Goal: Task Accomplishment & Management: Manage account settings

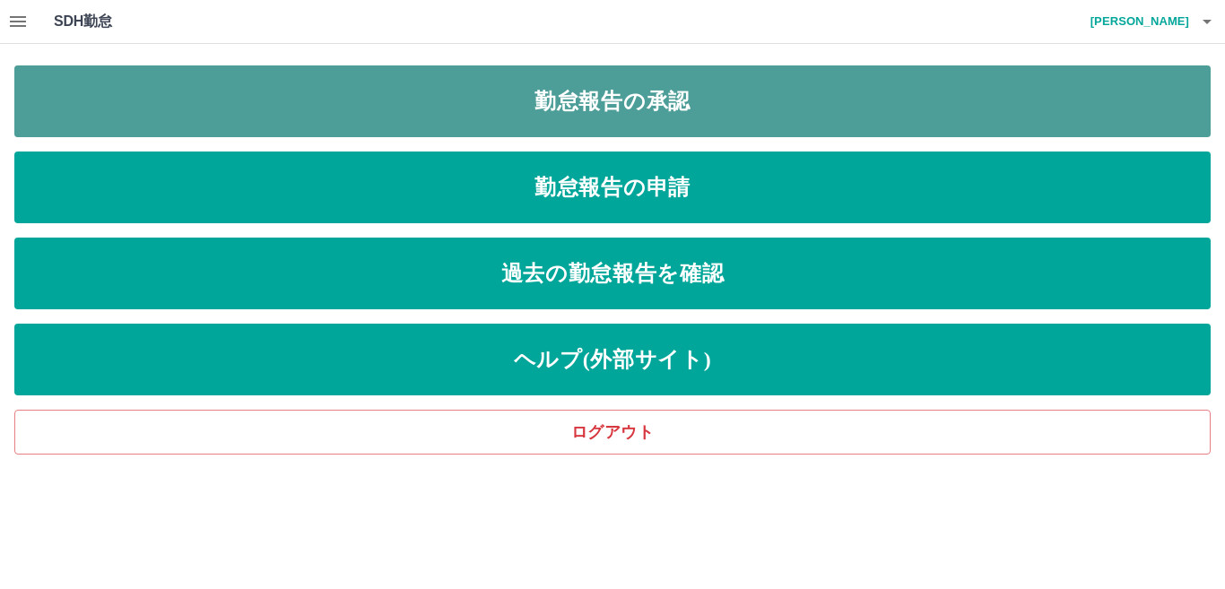
click at [87, 108] on link "勤怠報告の承認" at bounding box center [612, 101] width 1196 height 72
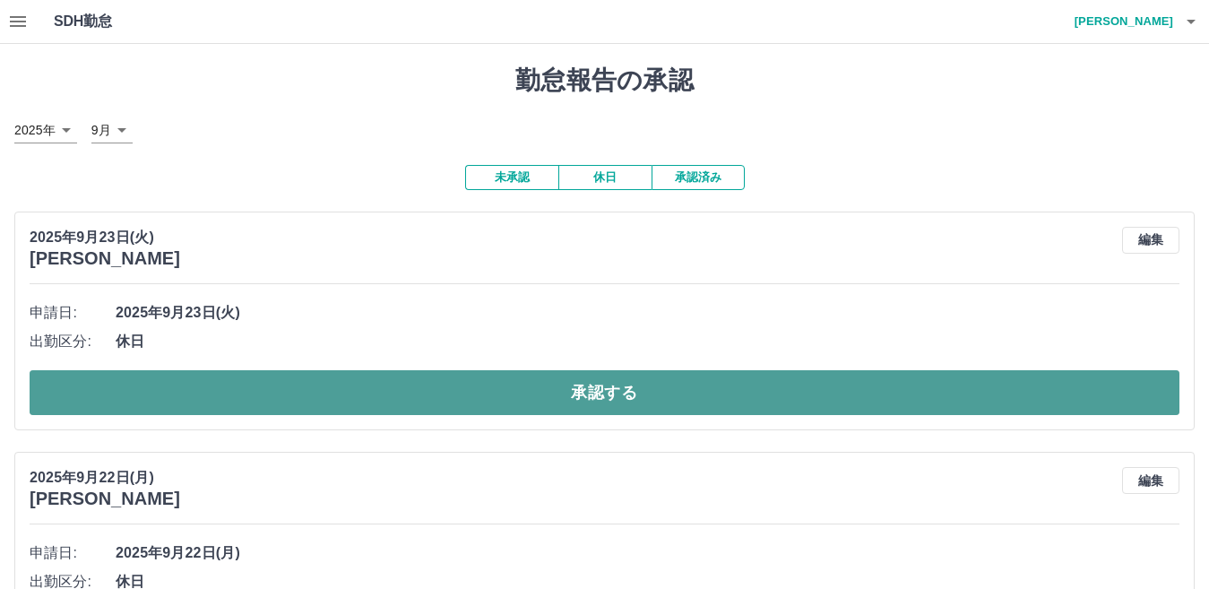
click at [167, 390] on button "承認する" at bounding box center [605, 392] width 1150 height 45
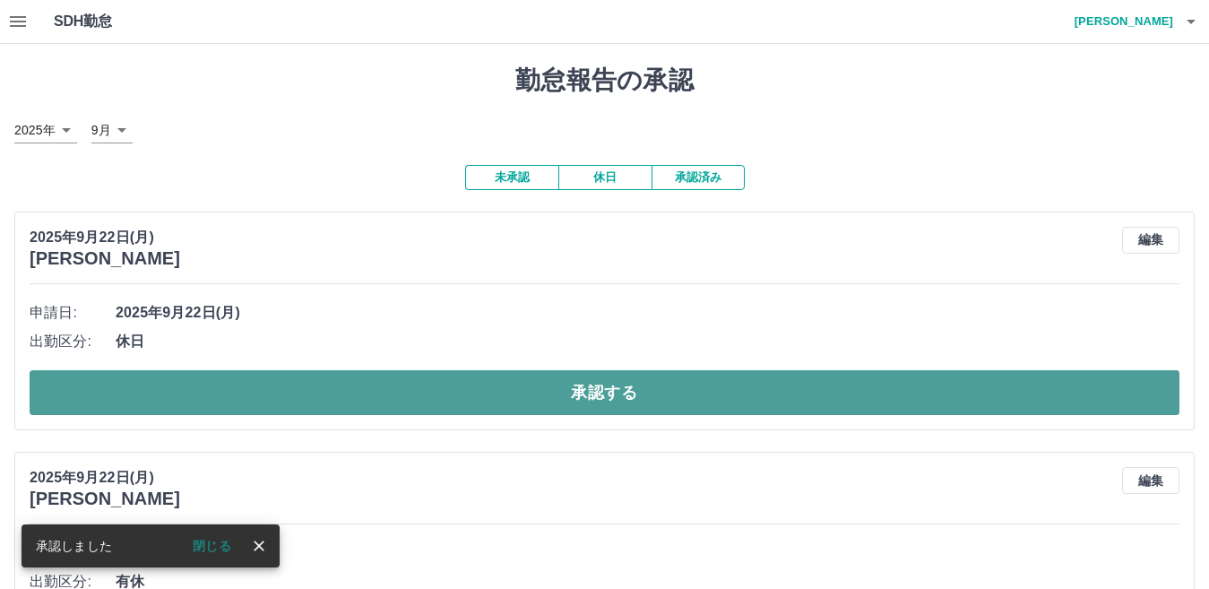
click at [158, 398] on button "承認する" at bounding box center [605, 392] width 1150 height 45
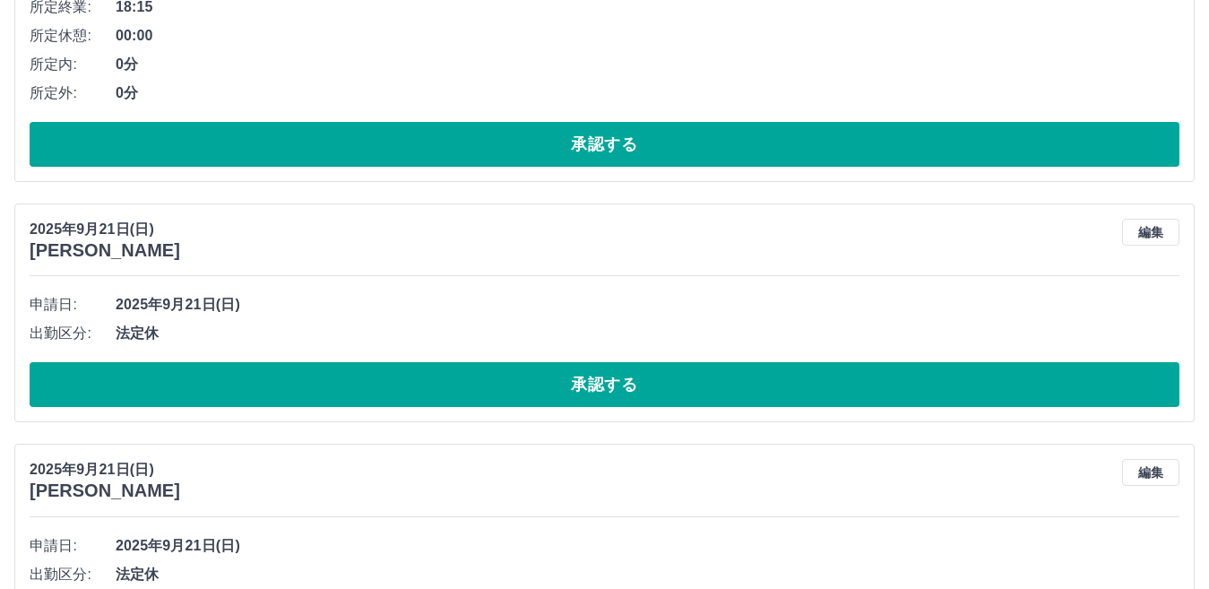
scroll to position [448, 0]
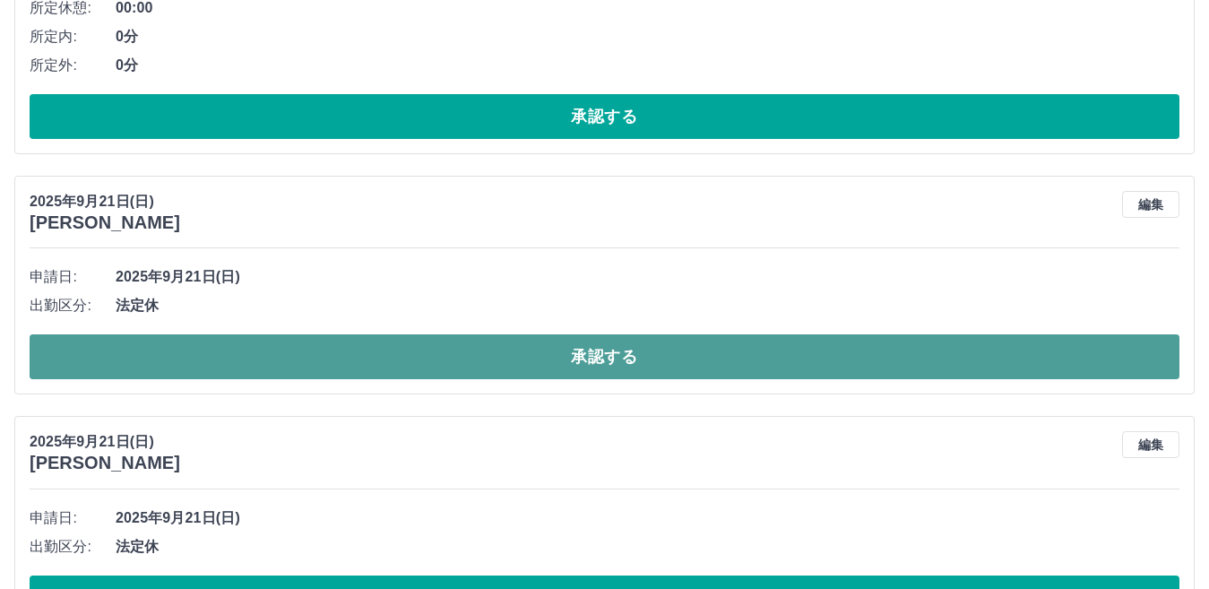
click at [209, 364] on button "承認する" at bounding box center [605, 356] width 1150 height 45
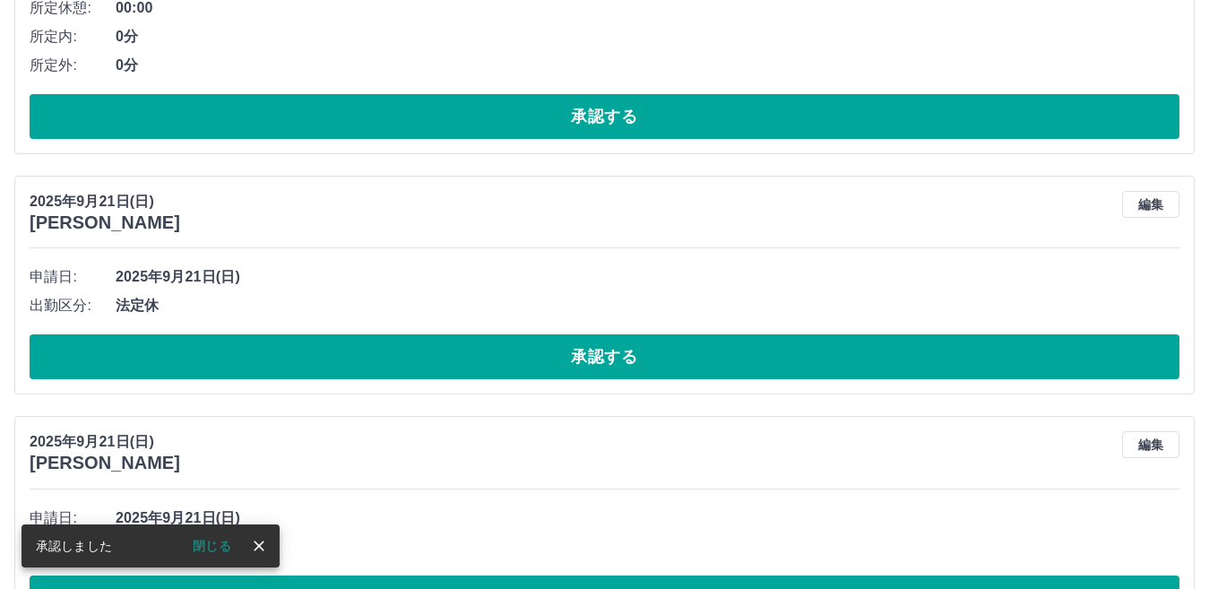
click at [209, 363] on button "承認する" at bounding box center [605, 356] width 1150 height 45
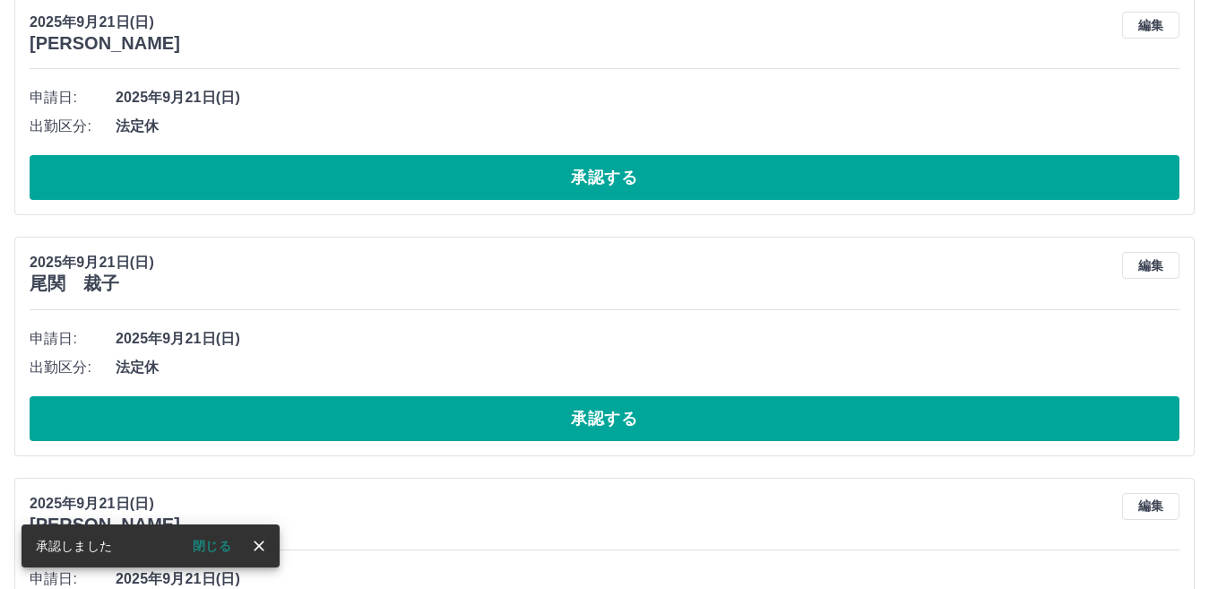
scroll to position [387, 0]
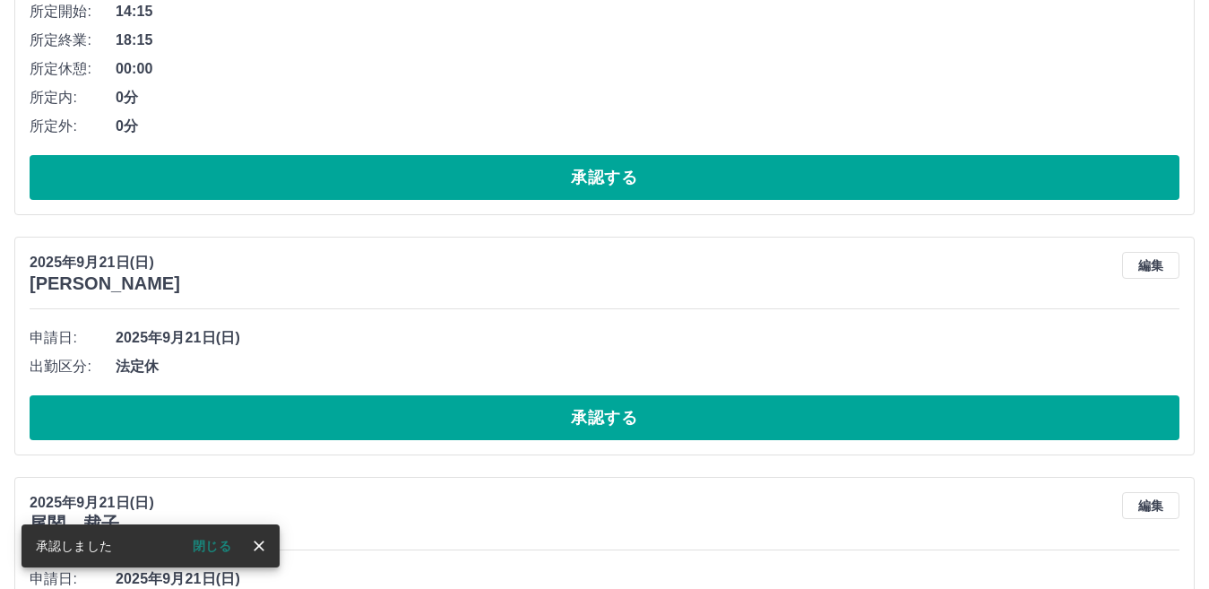
click at [197, 423] on div at bounding box center [604, 294] width 1209 height 589
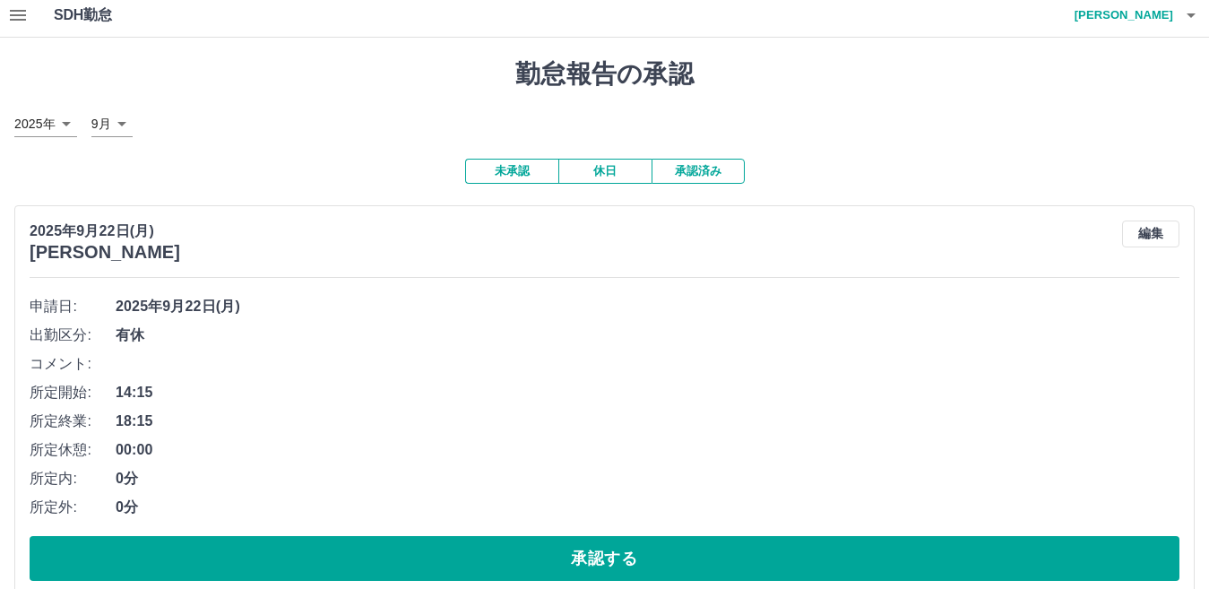
scroll to position [0, 0]
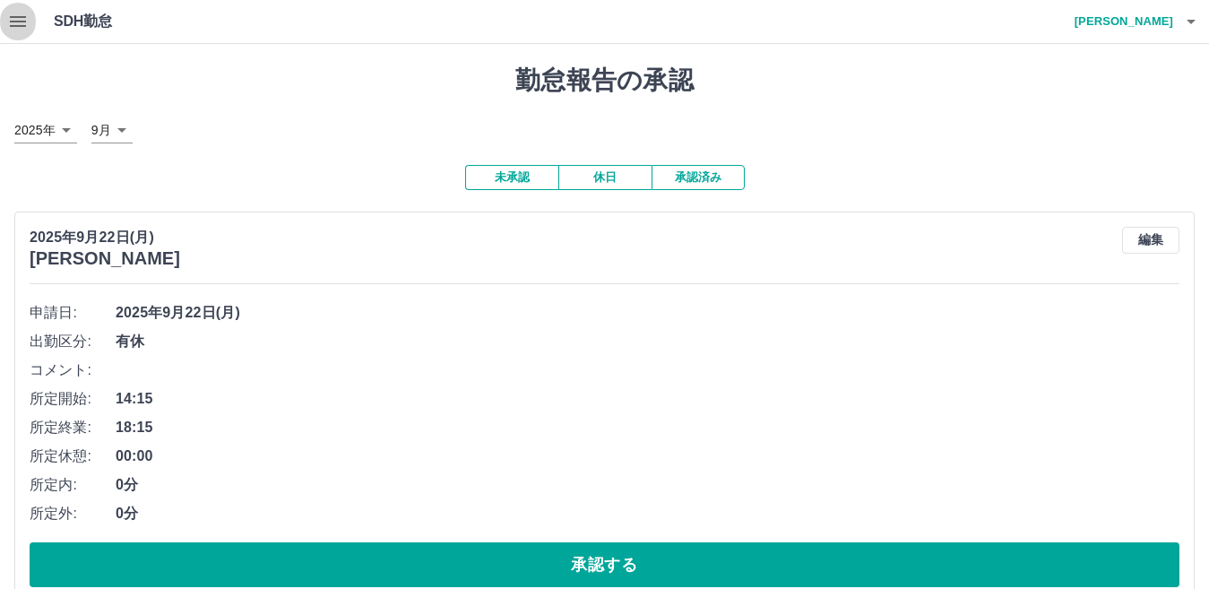
click at [23, 24] on icon "button" at bounding box center [18, 22] width 22 height 22
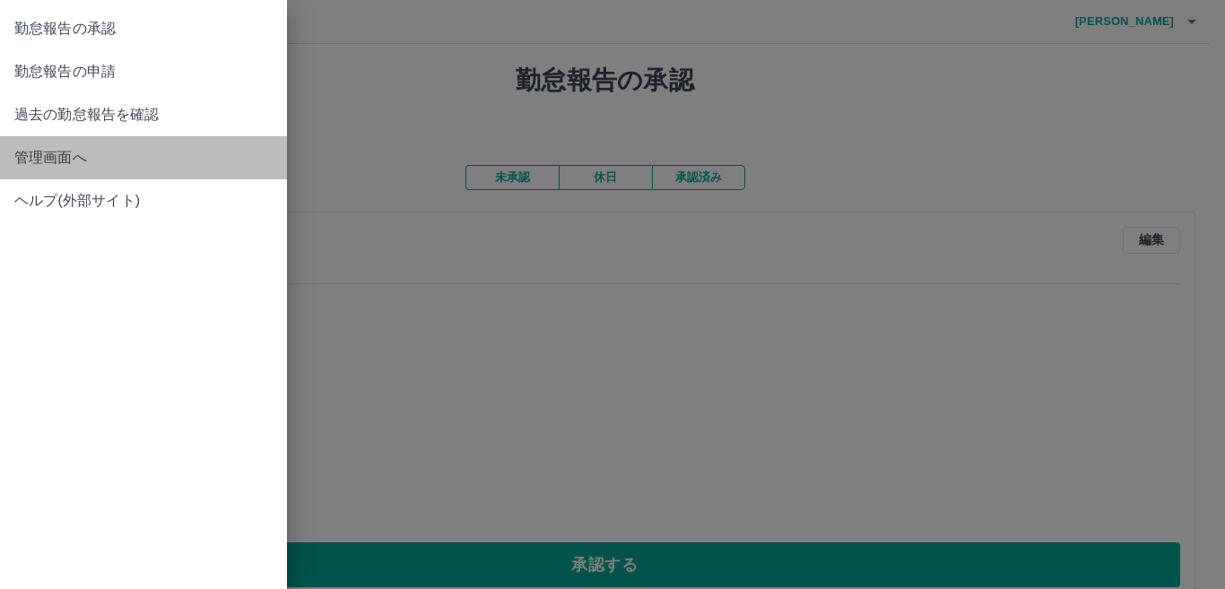
click at [64, 147] on span "管理画面へ" at bounding box center [143, 158] width 258 height 22
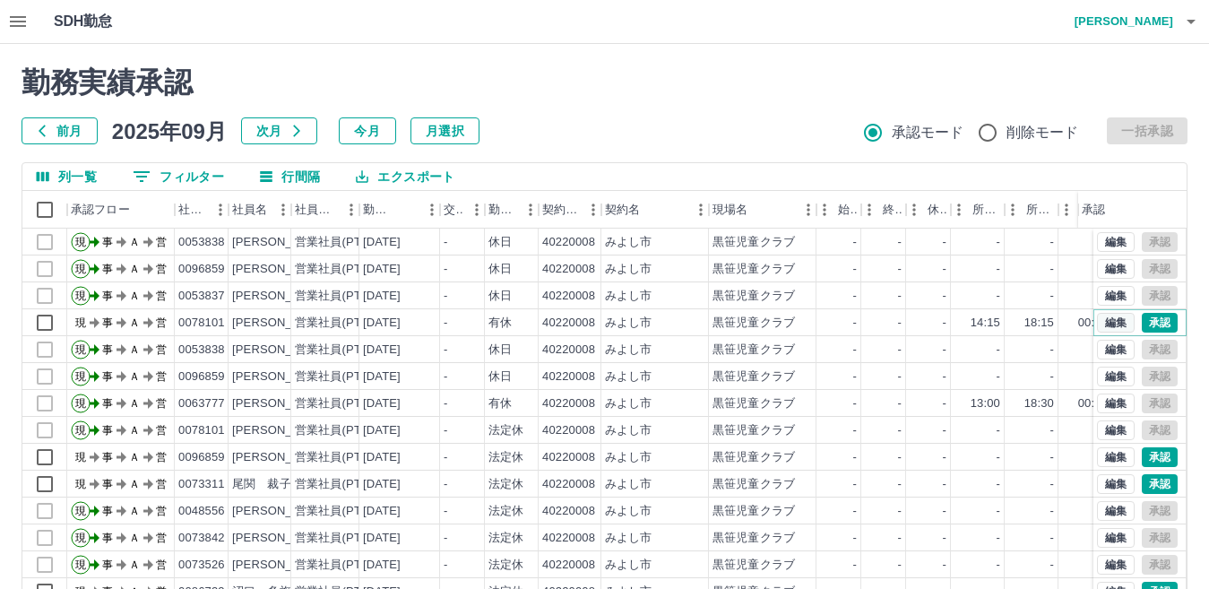
click at [1100, 324] on button "編集" at bounding box center [1116, 323] width 38 height 20
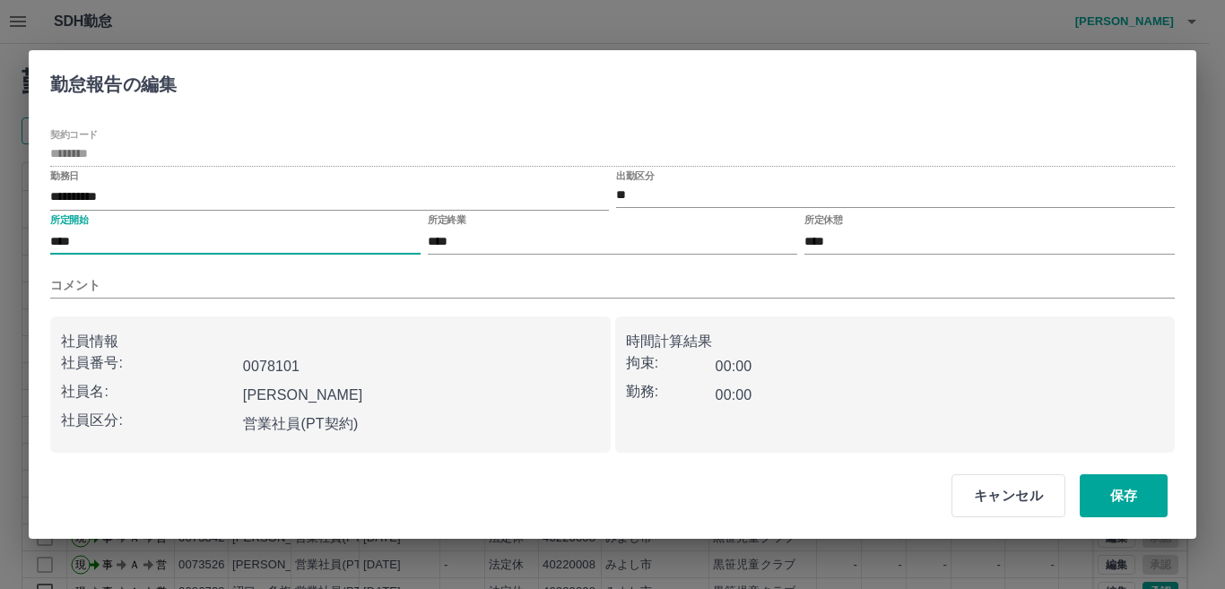
click at [78, 243] on input "****" at bounding box center [235, 242] width 370 height 26
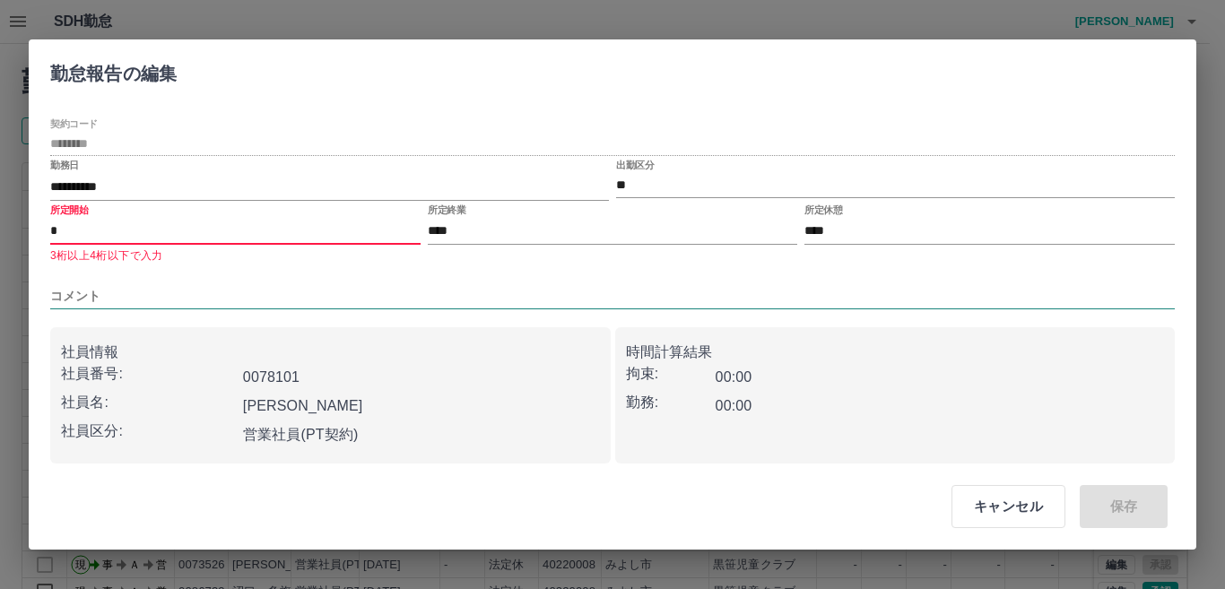
type input "****"
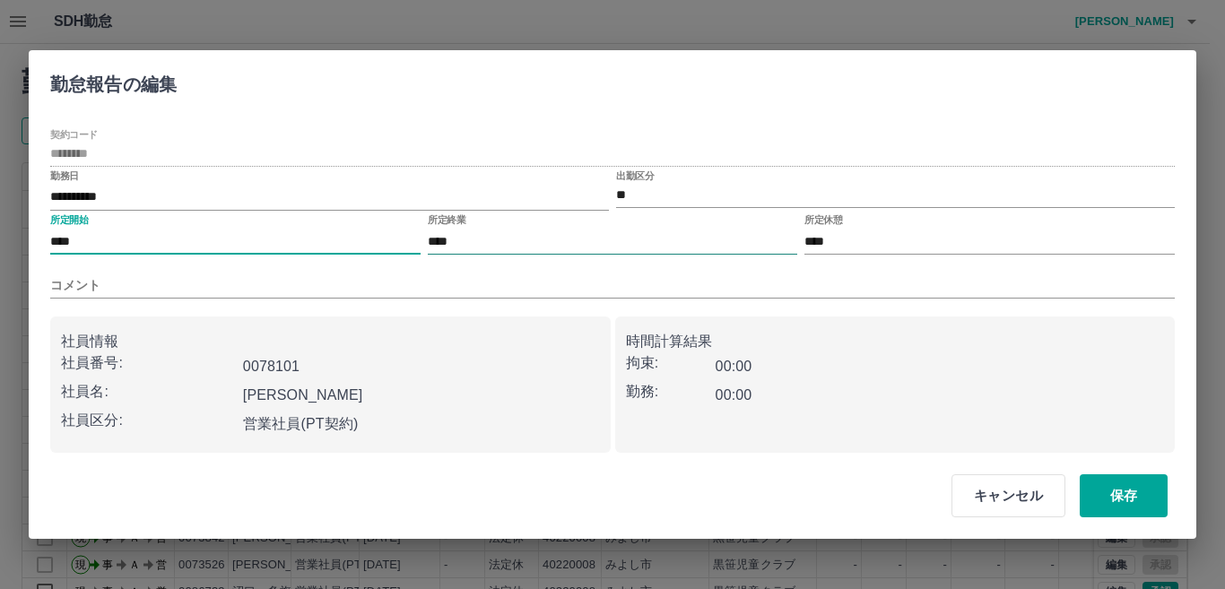
click at [460, 243] on input "****" at bounding box center [613, 242] width 370 height 26
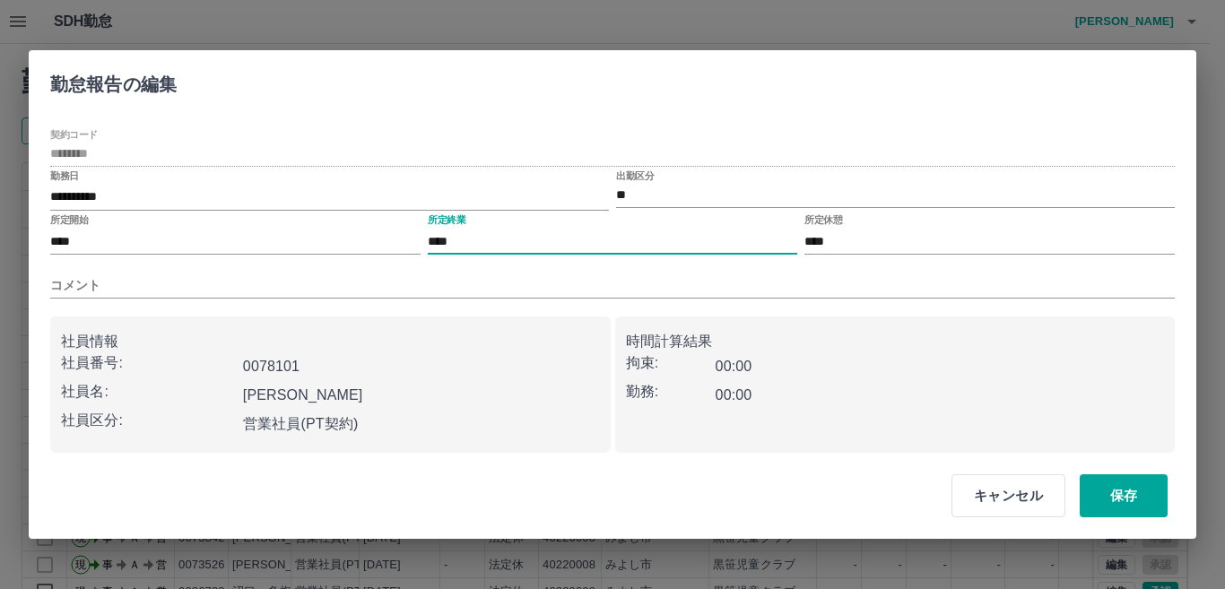
type input "****"
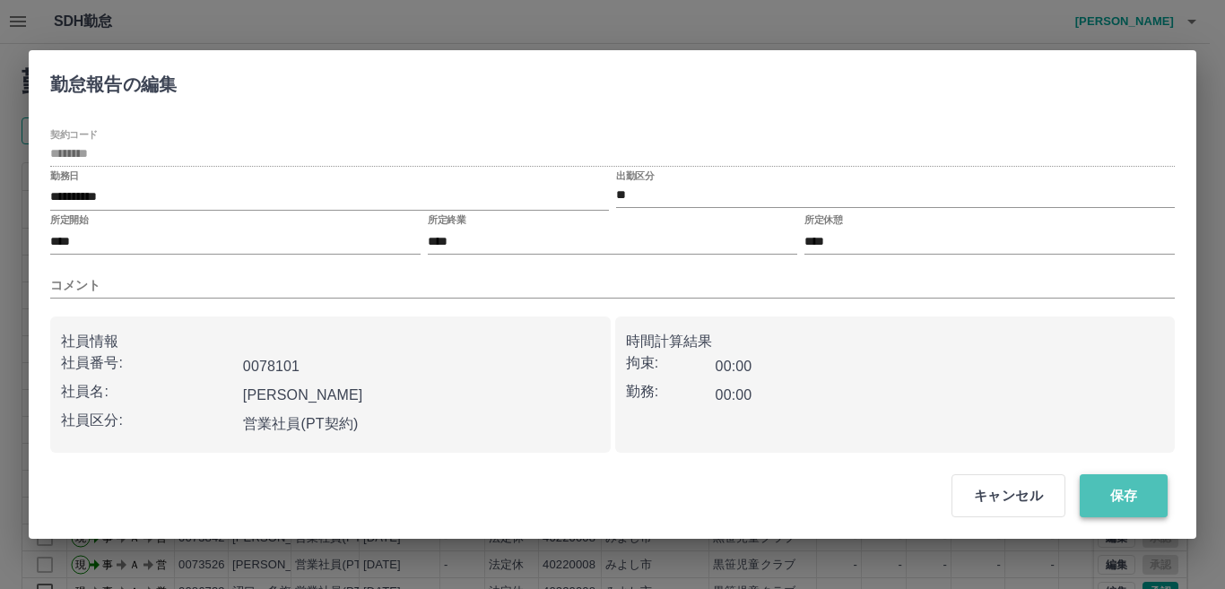
click at [1120, 490] on button "保存" at bounding box center [1123, 495] width 88 height 43
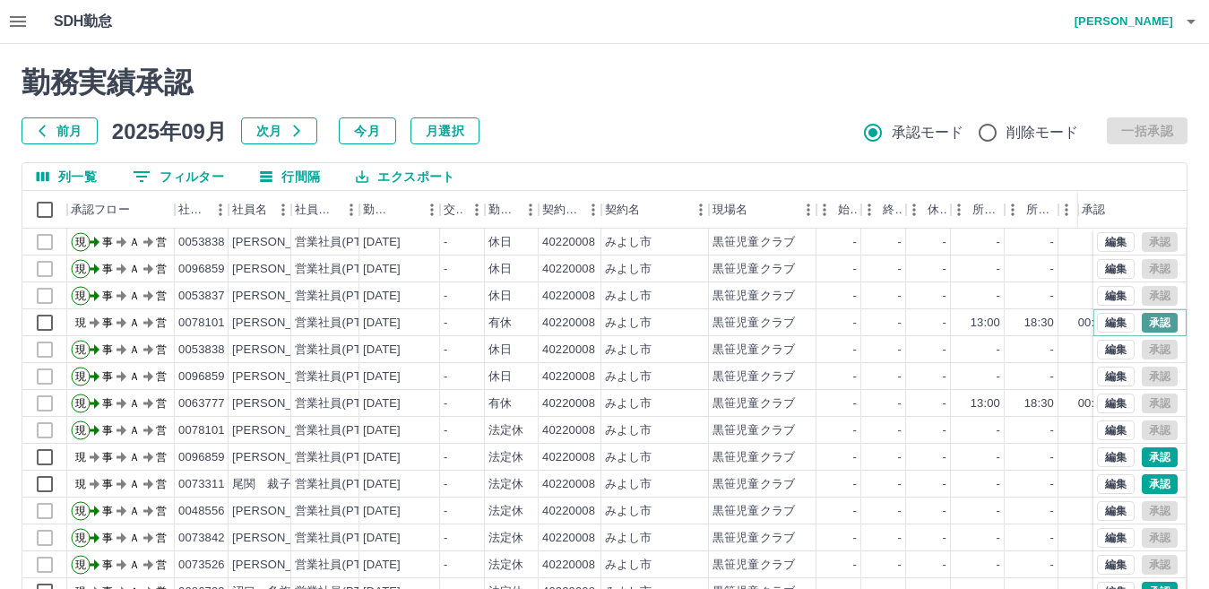
click at [1145, 325] on button "承認" at bounding box center [1160, 323] width 36 height 20
click at [1149, 462] on button "承認" at bounding box center [1160, 457] width 36 height 20
click at [1149, 481] on button "承認" at bounding box center [1160, 484] width 36 height 20
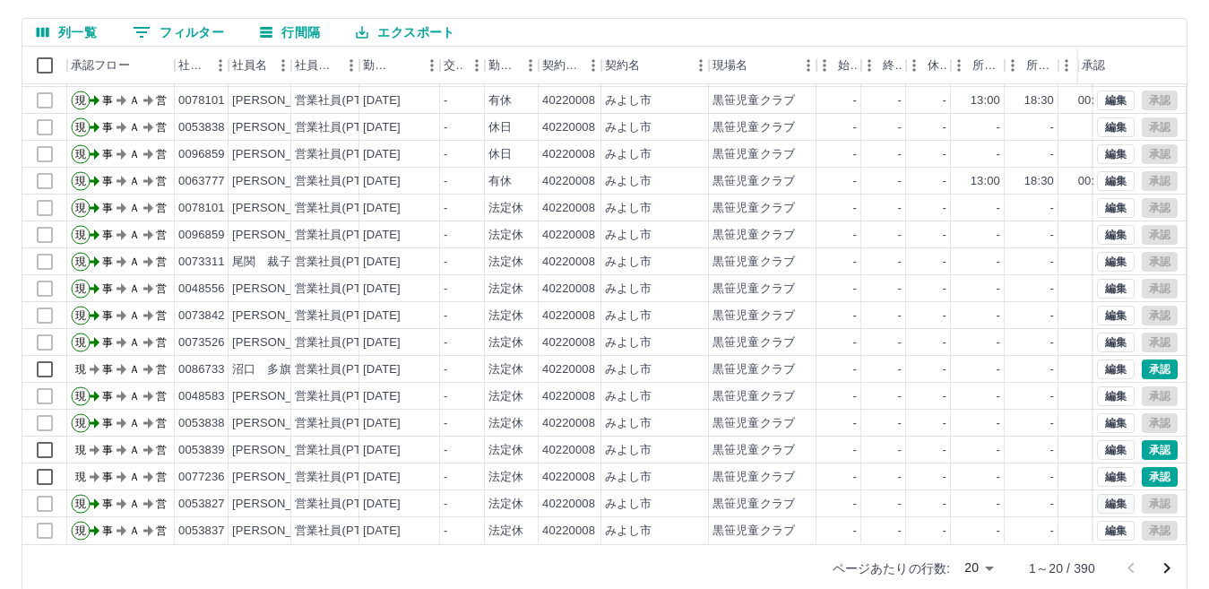
scroll to position [169, 0]
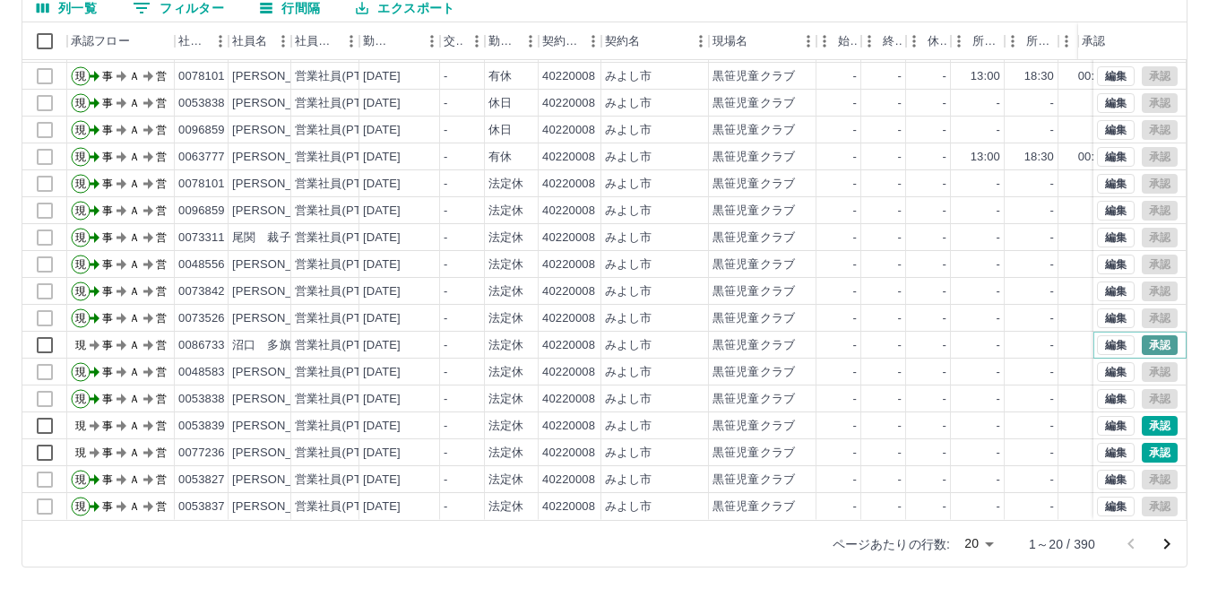
click at [1142, 335] on button "承認" at bounding box center [1160, 345] width 36 height 20
click at [1142, 416] on button "承認" at bounding box center [1160, 426] width 36 height 20
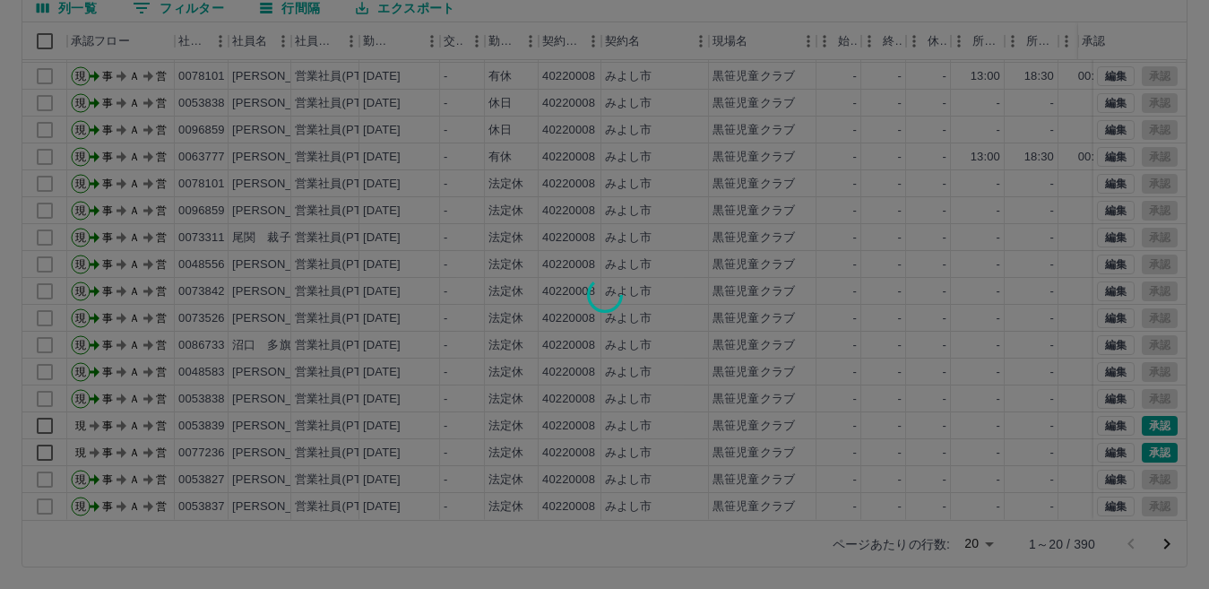
click at [1140, 435] on div at bounding box center [604, 294] width 1209 height 589
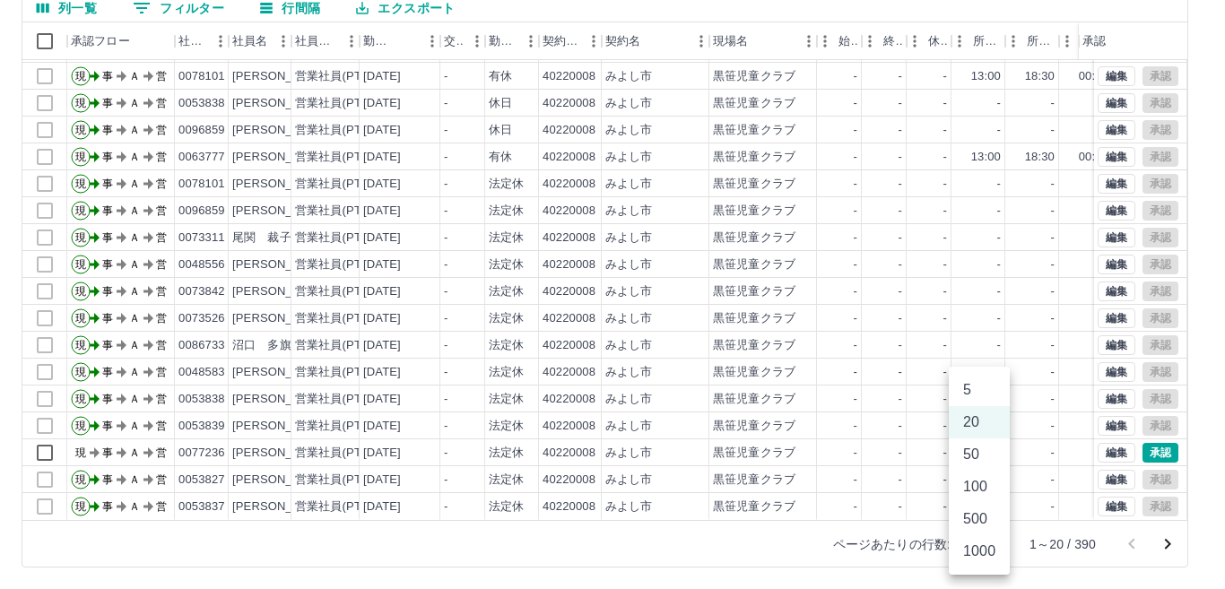
click at [987, 546] on body "SDH勤怠 川上　治美 勤務実績承認 前月 2025年09月 次月 今月 月選択 承認モード 削除モード 一括承認 列一覧 0 フィルター 行間隔 エクスポー…" at bounding box center [612, 210] width 1225 height 758
click at [970, 521] on li "500" at bounding box center [978, 519] width 61 height 32
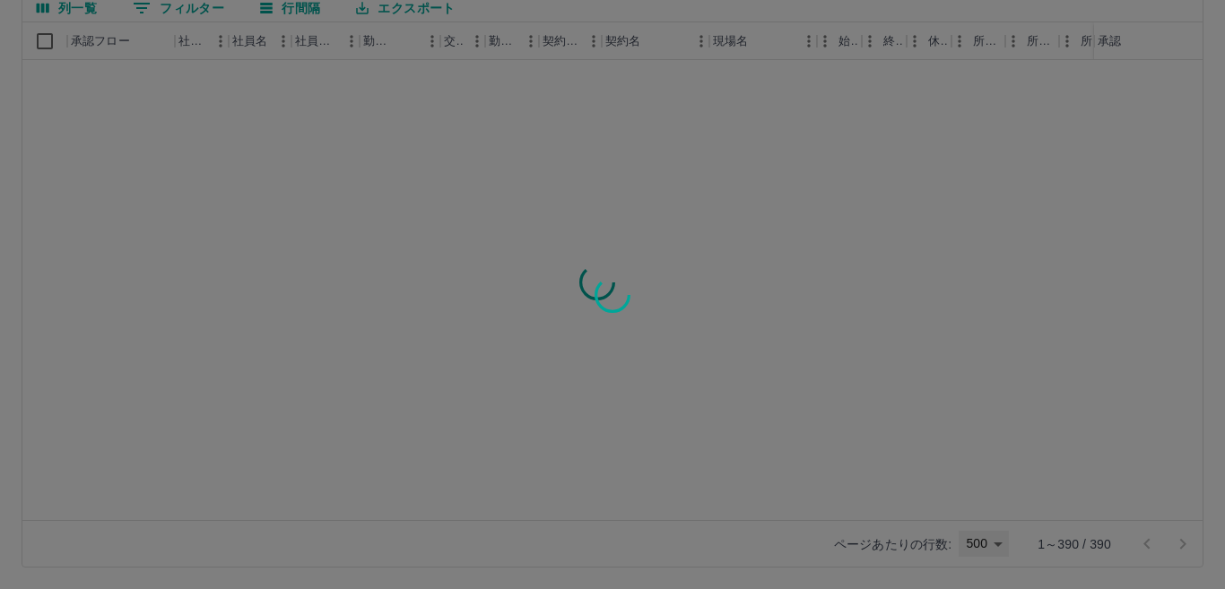
type input "***"
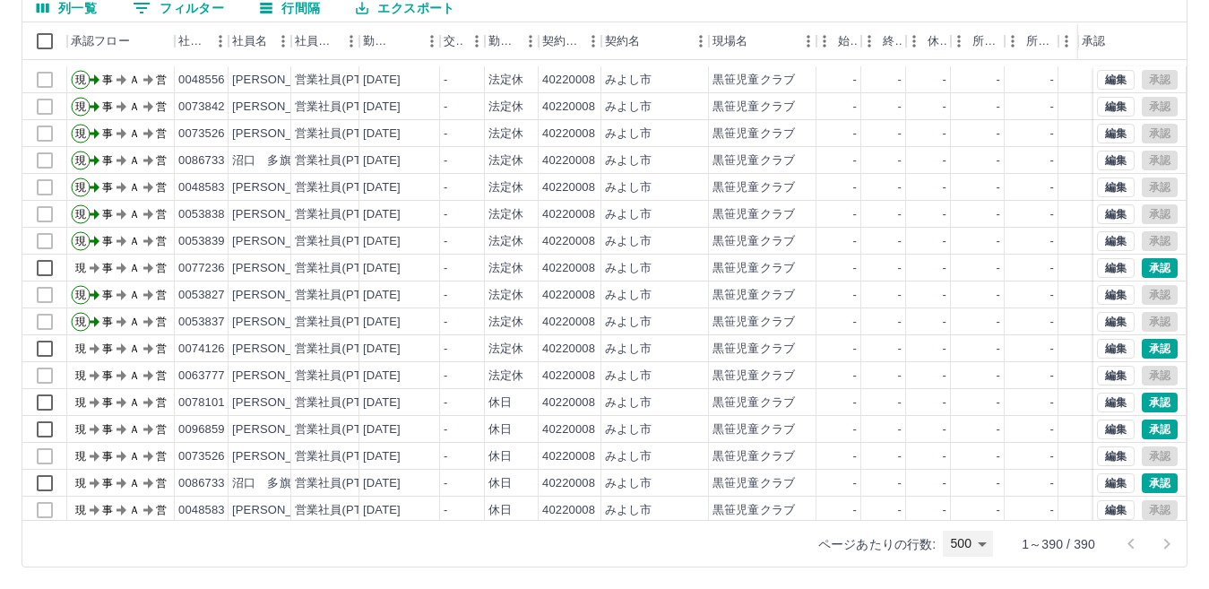
scroll to position [359, 0]
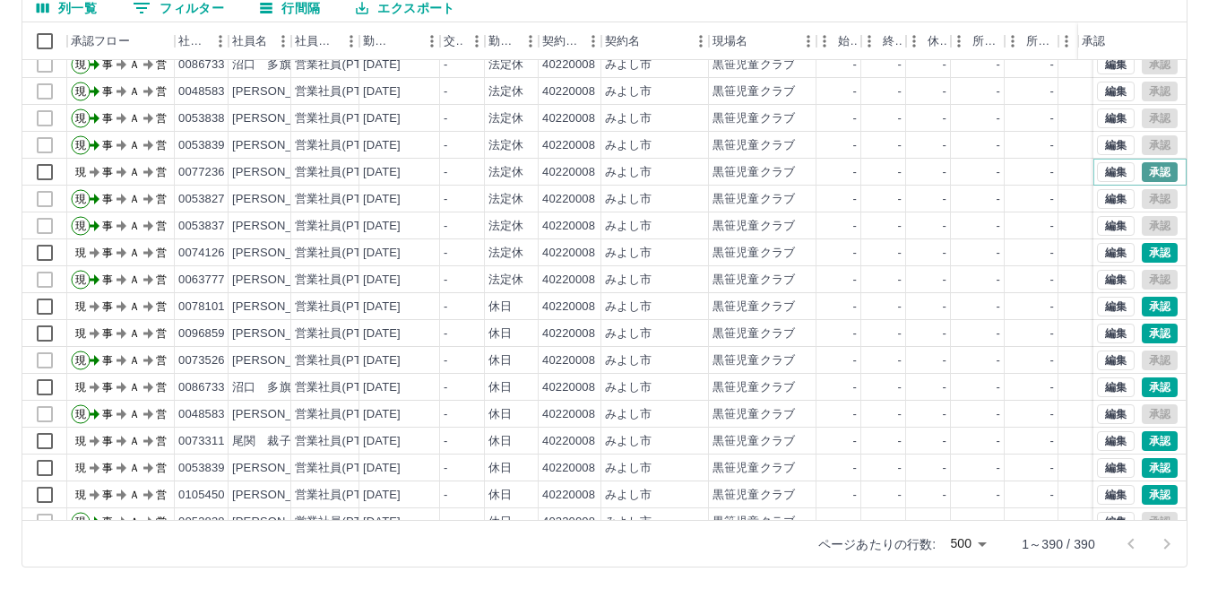
click at [1142, 171] on button "承認" at bounding box center [1160, 172] width 36 height 20
click at [1142, 249] on button "承認" at bounding box center [1160, 253] width 36 height 20
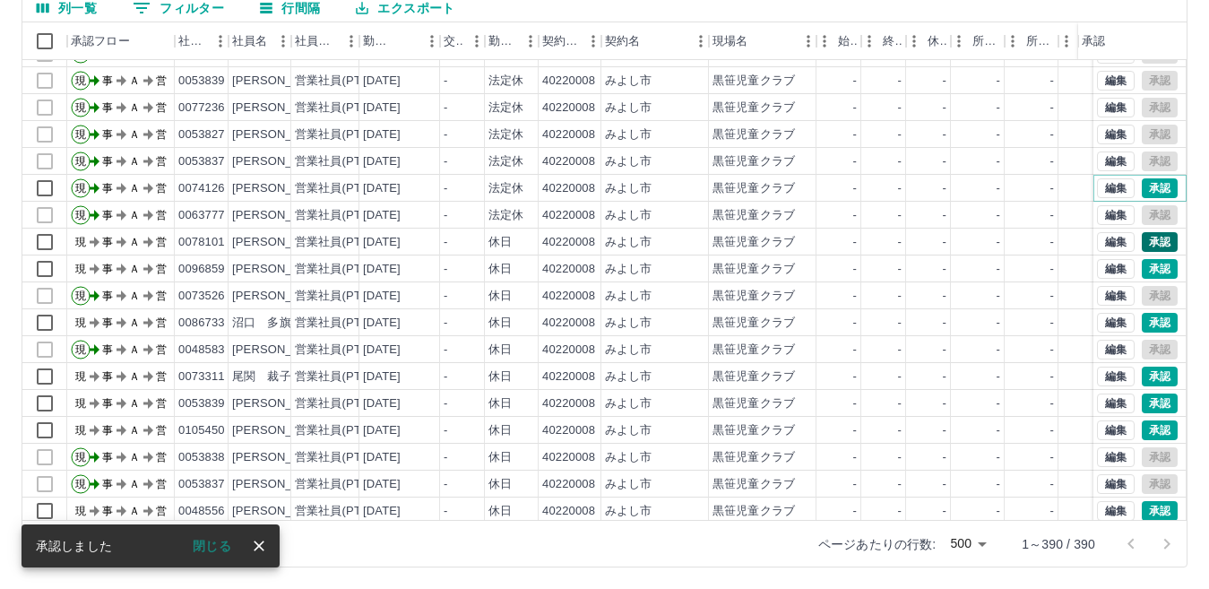
scroll to position [448, 0]
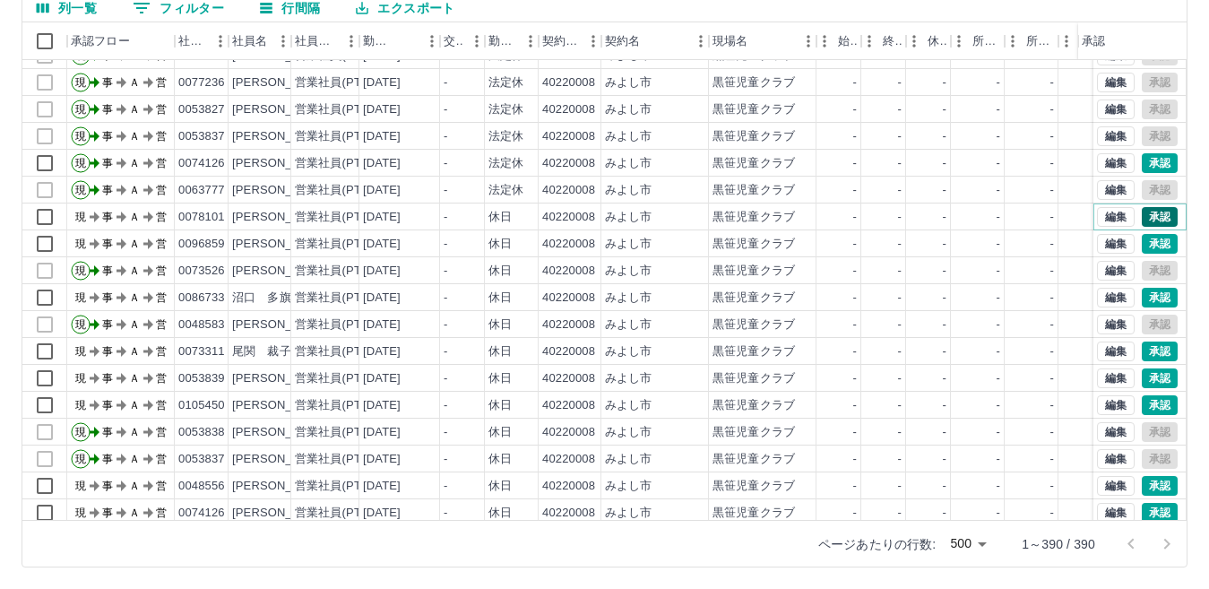
click at [1142, 215] on button "承認" at bounding box center [1160, 217] width 36 height 20
click at [1142, 238] on button "承認" at bounding box center [1160, 244] width 36 height 20
click at [1142, 296] on button "承認" at bounding box center [1160, 298] width 36 height 20
click at [1142, 349] on button "承認" at bounding box center [1160, 352] width 36 height 20
click at [1142, 385] on button "承認" at bounding box center [1160, 378] width 36 height 20
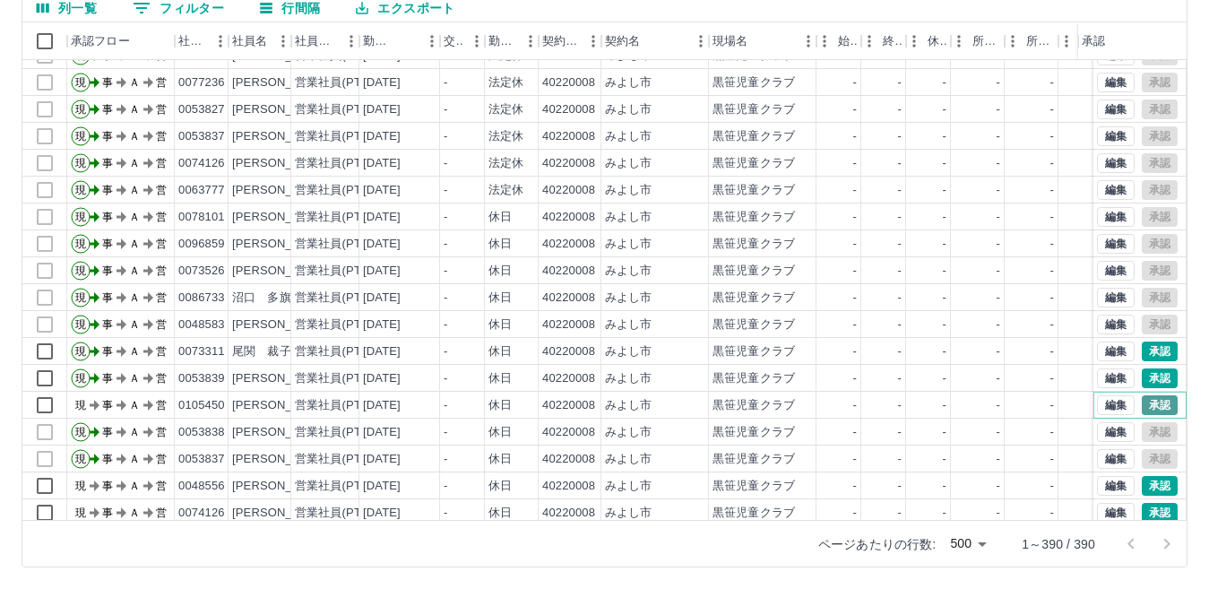
click at [1143, 407] on button "承認" at bounding box center [1160, 405] width 36 height 20
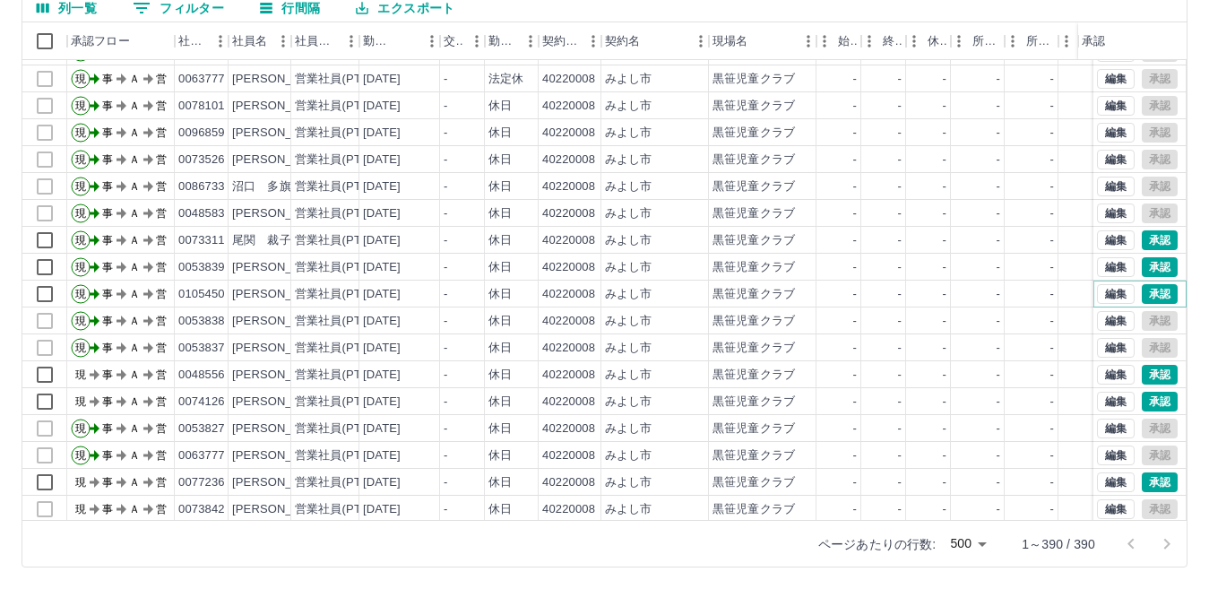
scroll to position [628, 0]
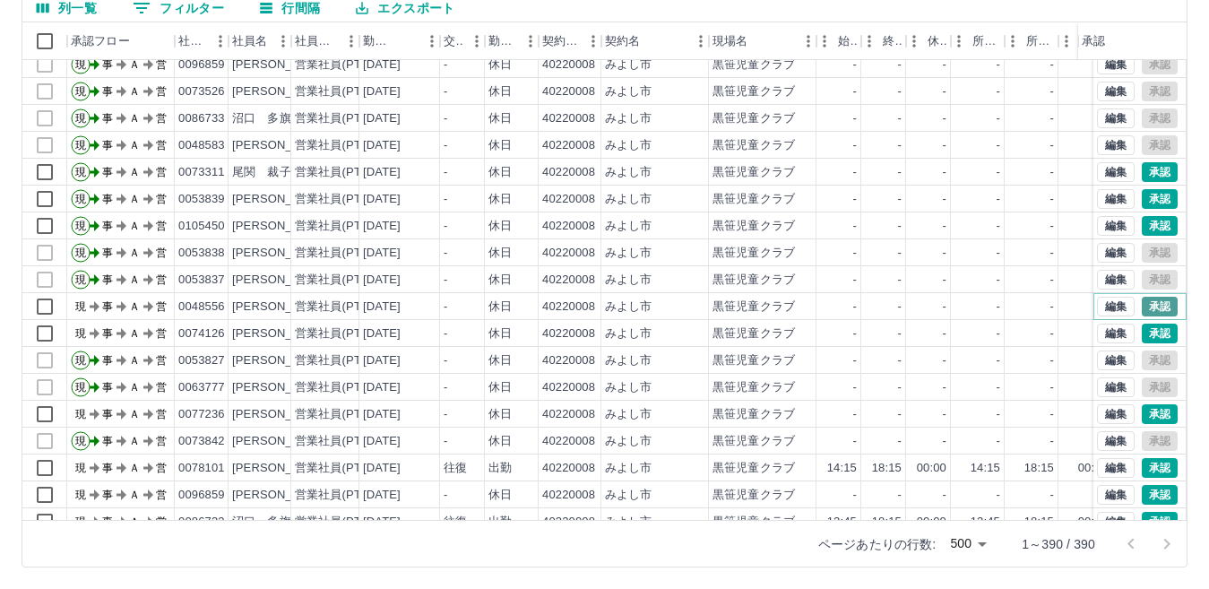
click at [1142, 307] on button "承認" at bounding box center [1160, 307] width 36 height 20
click at [1142, 335] on button "承認" at bounding box center [1160, 334] width 36 height 20
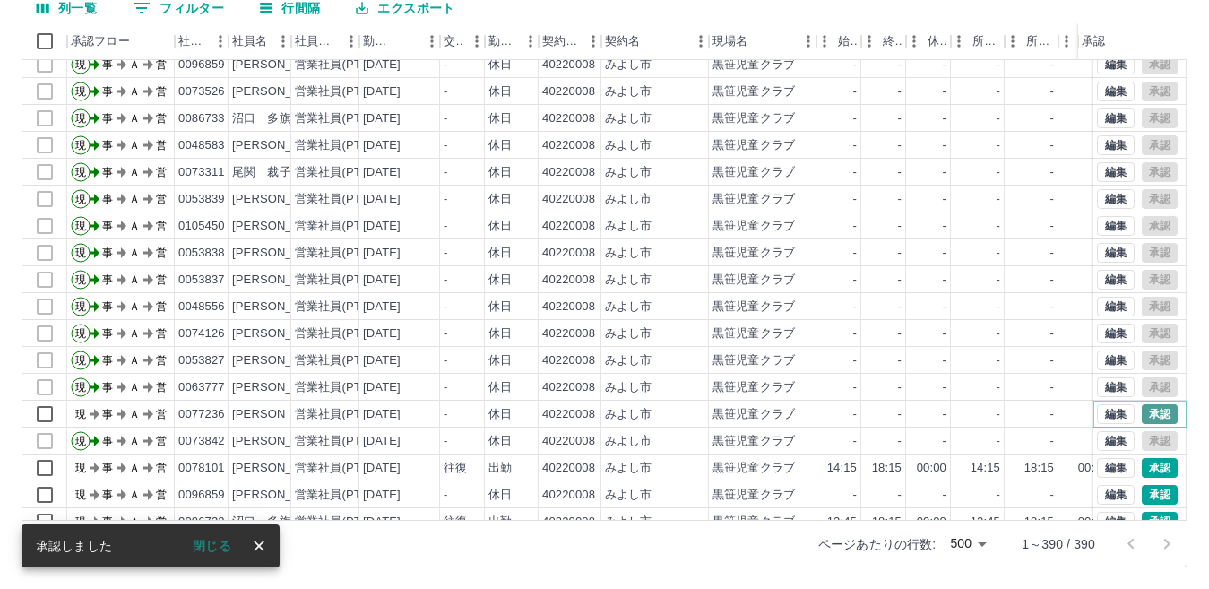
click at [1142, 419] on button "承認" at bounding box center [1160, 414] width 36 height 20
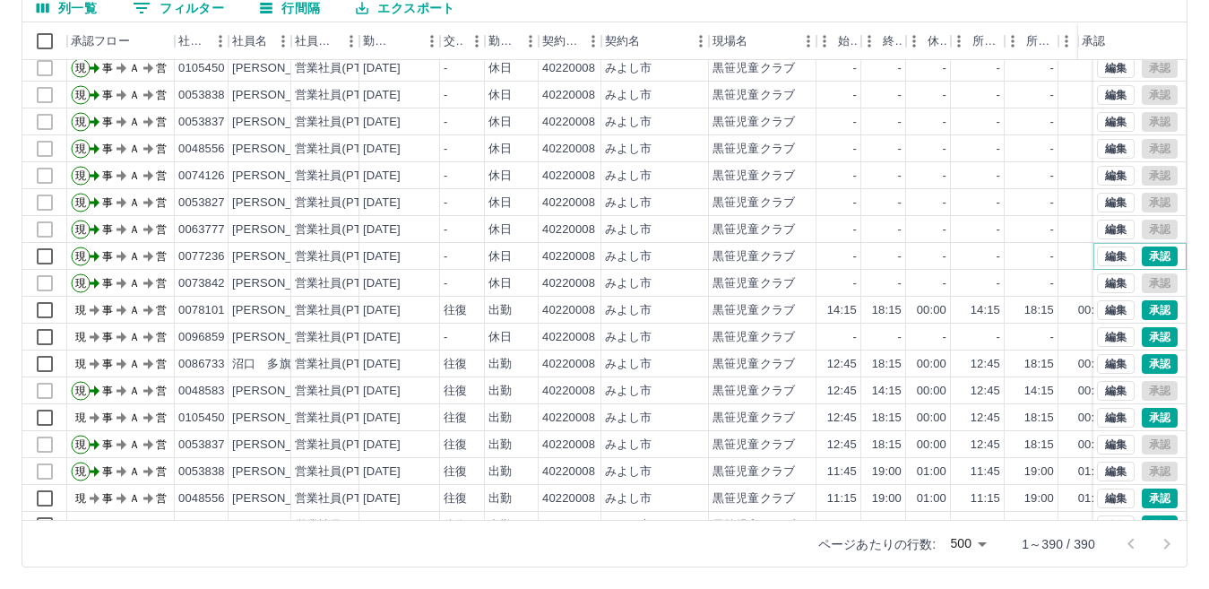
scroll to position [807, 0]
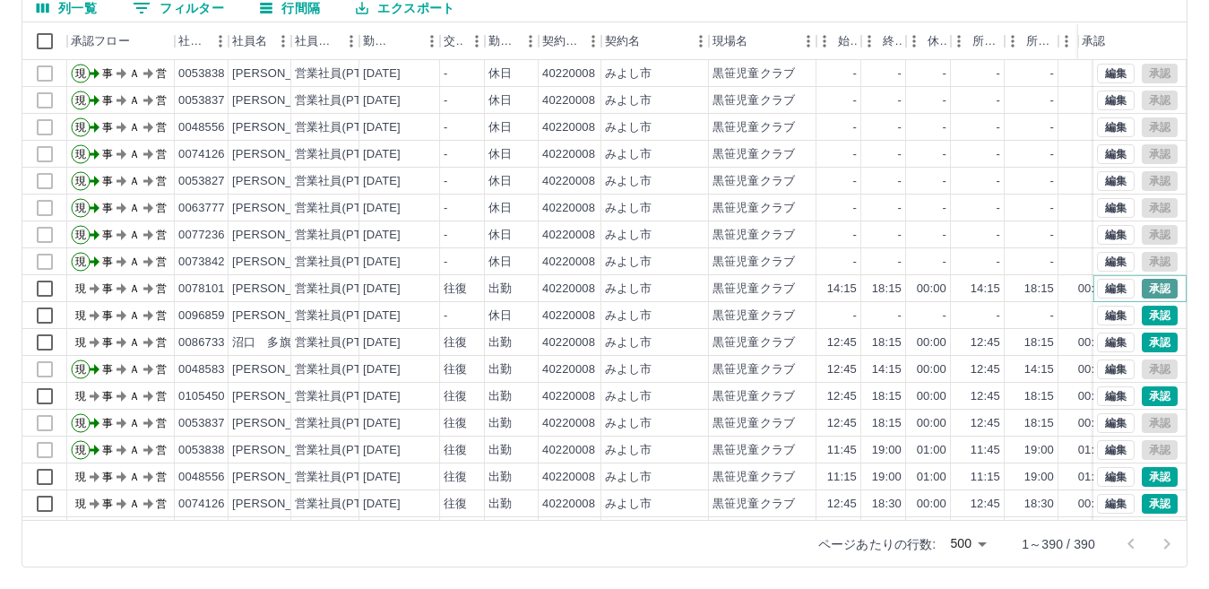
click at [1142, 286] on button "承認" at bounding box center [1160, 289] width 36 height 20
click at [1149, 319] on button "承認" at bounding box center [1160, 316] width 36 height 20
click at [1144, 344] on button "承認" at bounding box center [1160, 343] width 36 height 20
click at [1142, 395] on button "承認" at bounding box center [1160, 396] width 36 height 20
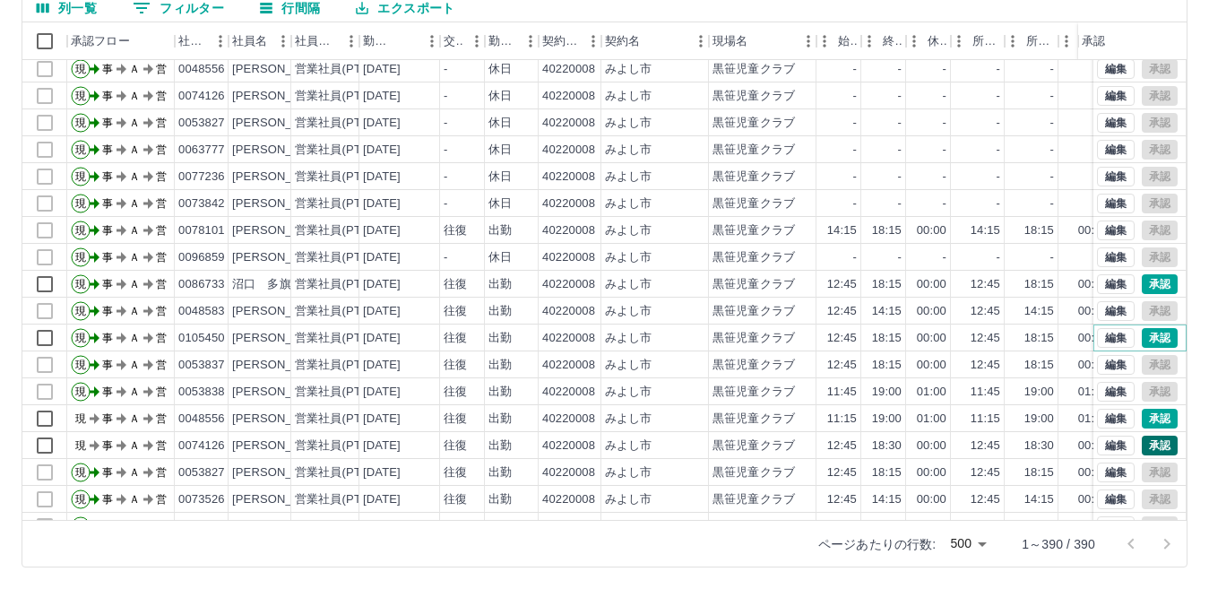
scroll to position [897, 0]
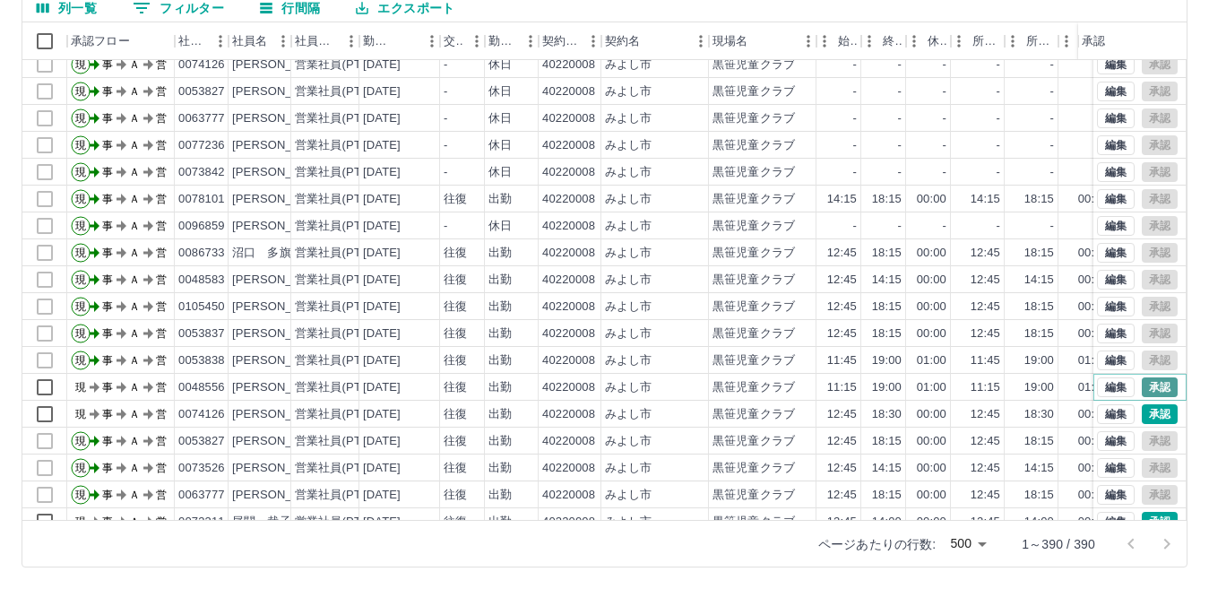
click at [1148, 387] on button "承認" at bounding box center [1160, 387] width 36 height 20
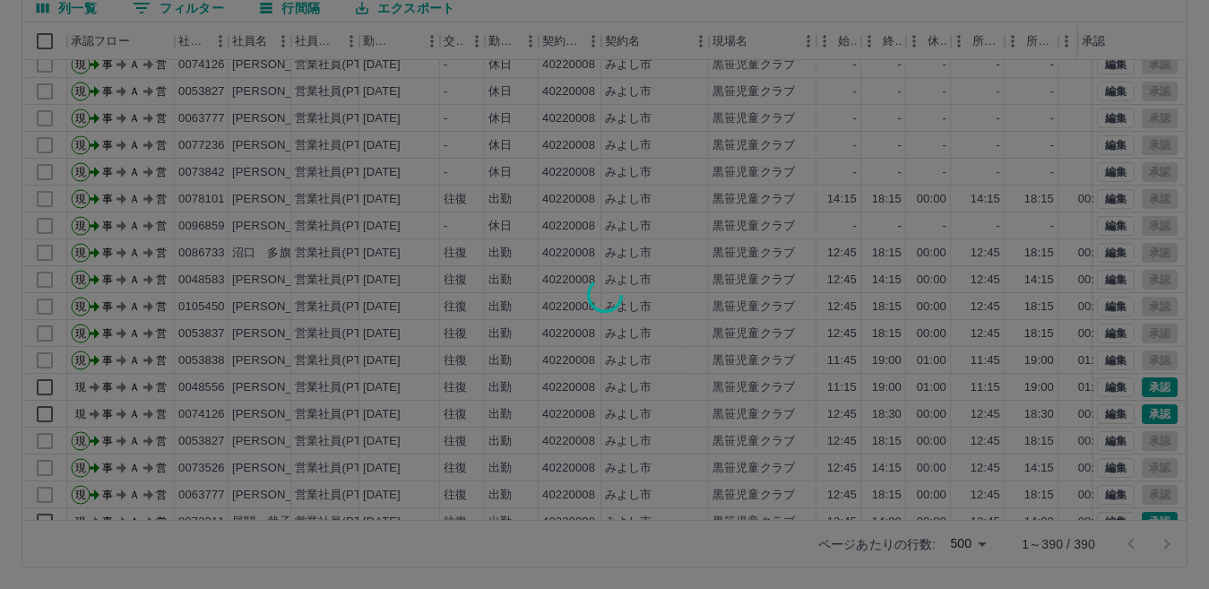
click at [1137, 411] on div at bounding box center [604, 294] width 1209 height 589
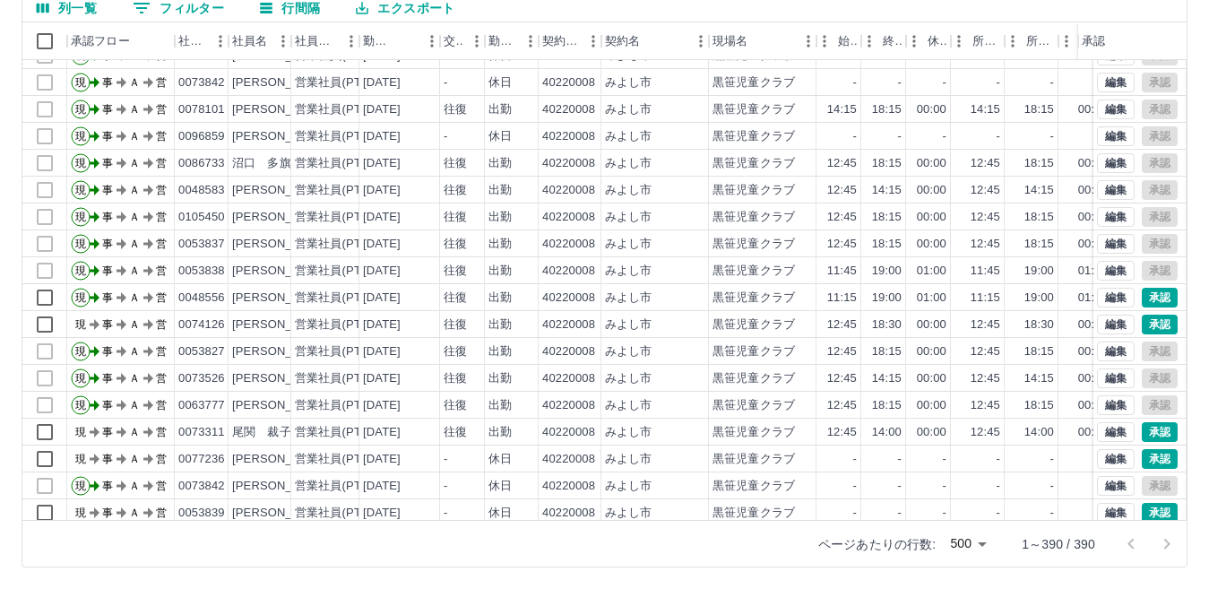
scroll to position [1076, 0]
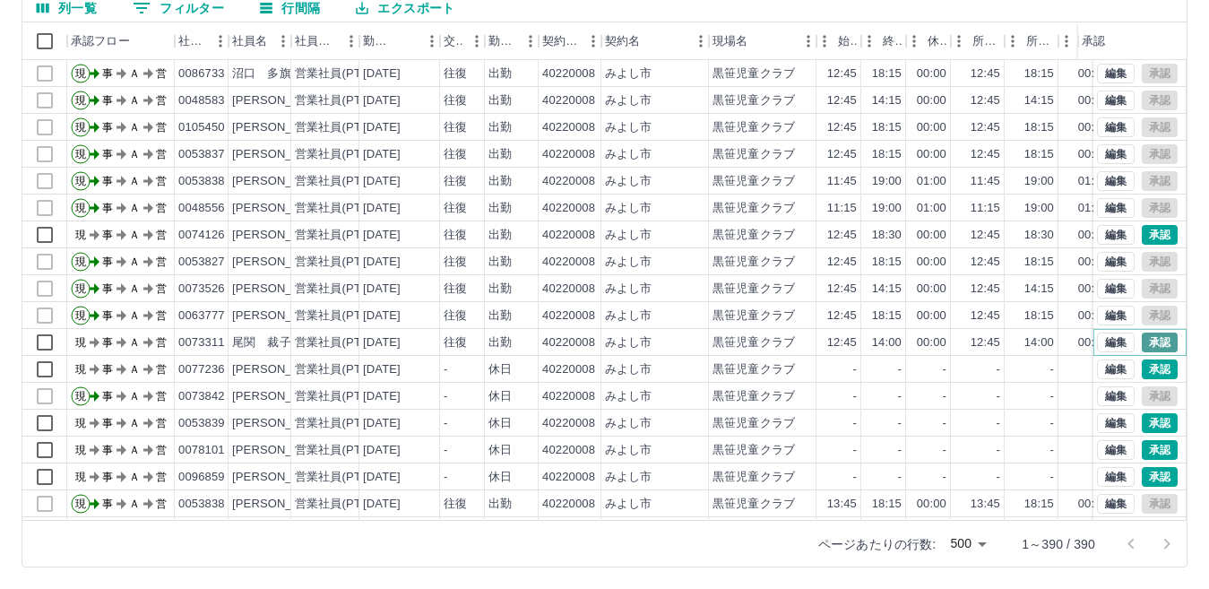
click at [1142, 343] on button "承認" at bounding box center [1160, 343] width 36 height 20
click at [1147, 365] on button "承認" at bounding box center [1160, 369] width 36 height 20
click at [1142, 419] on button "承認" at bounding box center [1160, 423] width 36 height 20
click at [1142, 446] on button "承認" at bounding box center [1160, 450] width 36 height 20
click at [1137, 472] on div at bounding box center [604, 294] width 1209 height 589
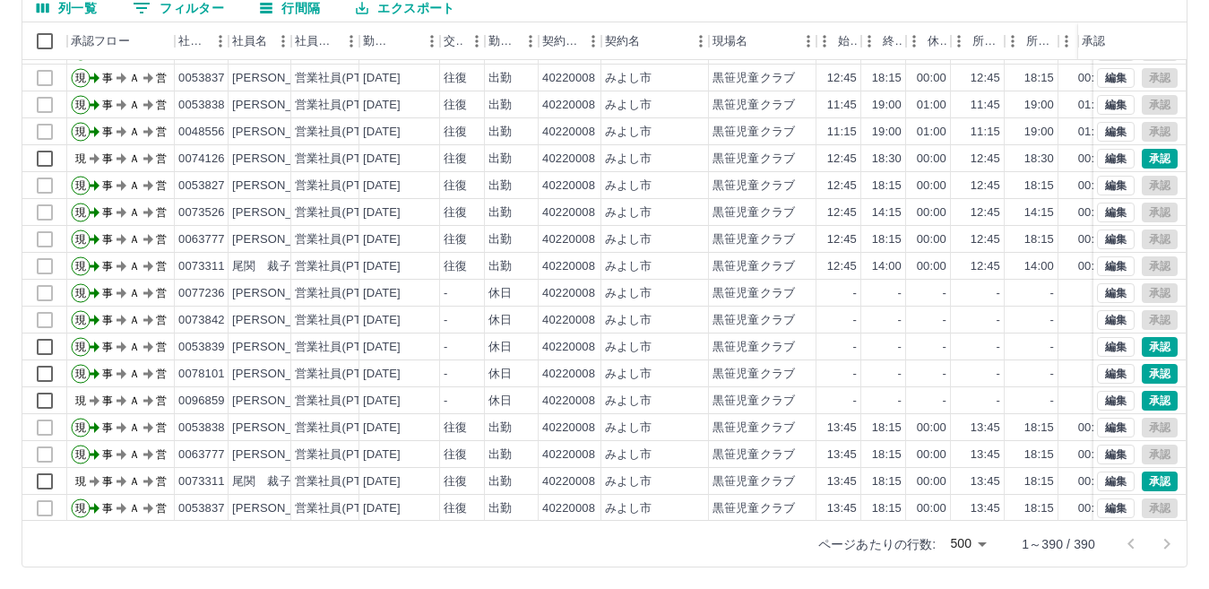
scroll to position [1165, 0]
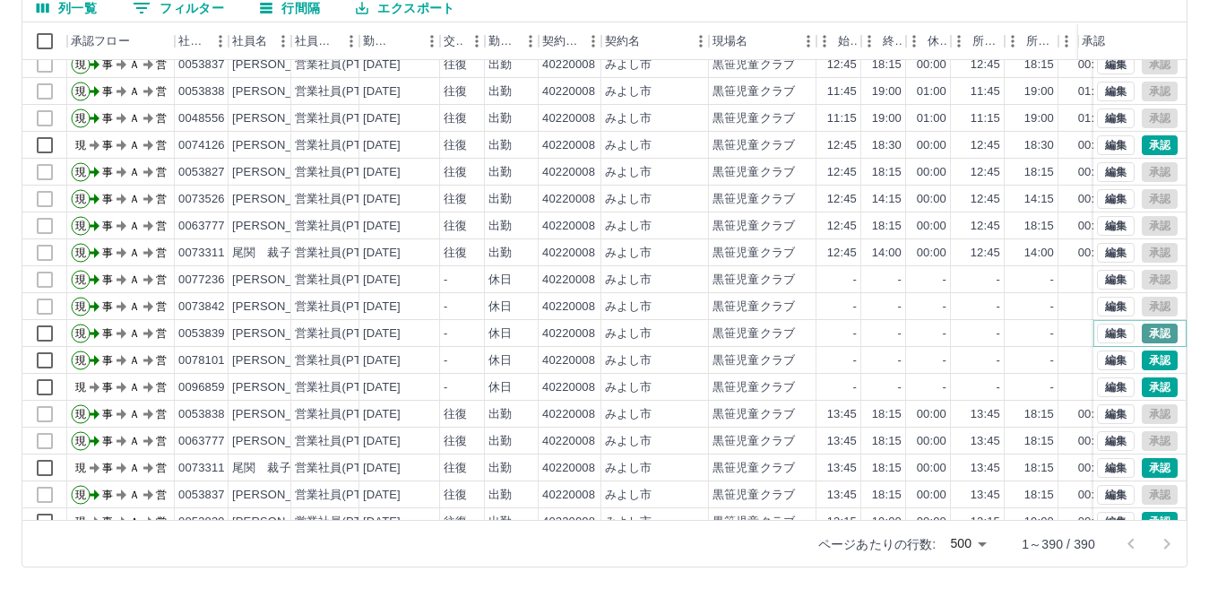
click at [1145, 329] on button "承認" at bounding box center [1160, 334] width 36 height 20
click at [1147, 333] on button "承認" at bounding box center [1160, 334] width 36 height 20
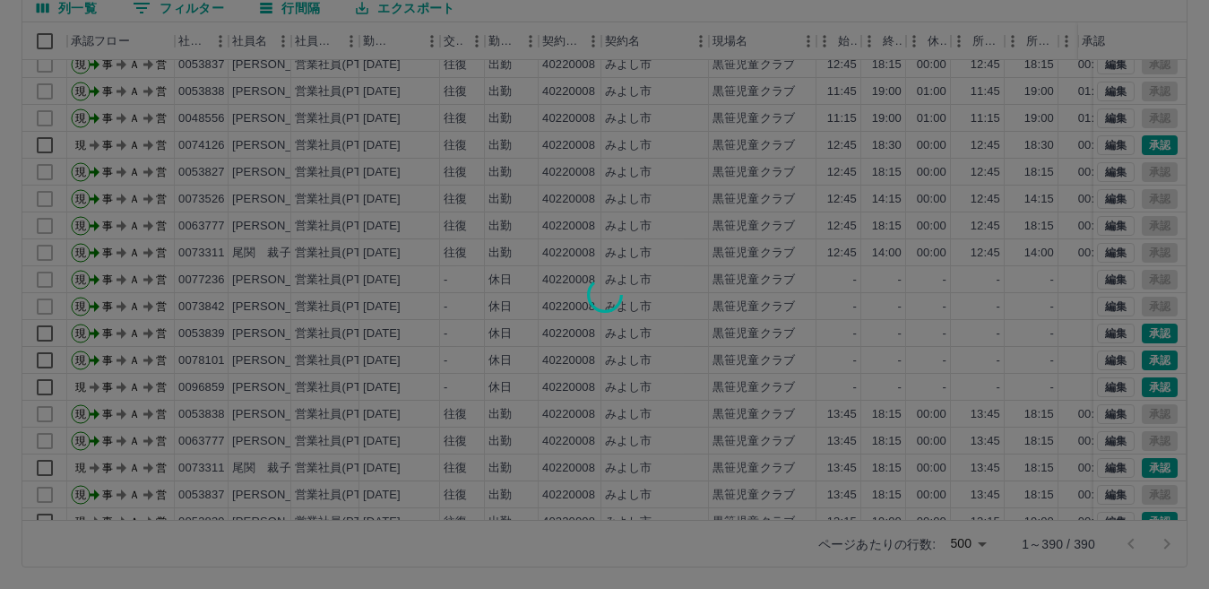
click at [1139, 359] on div at bounding box center [604, 294] width 1209 height 589
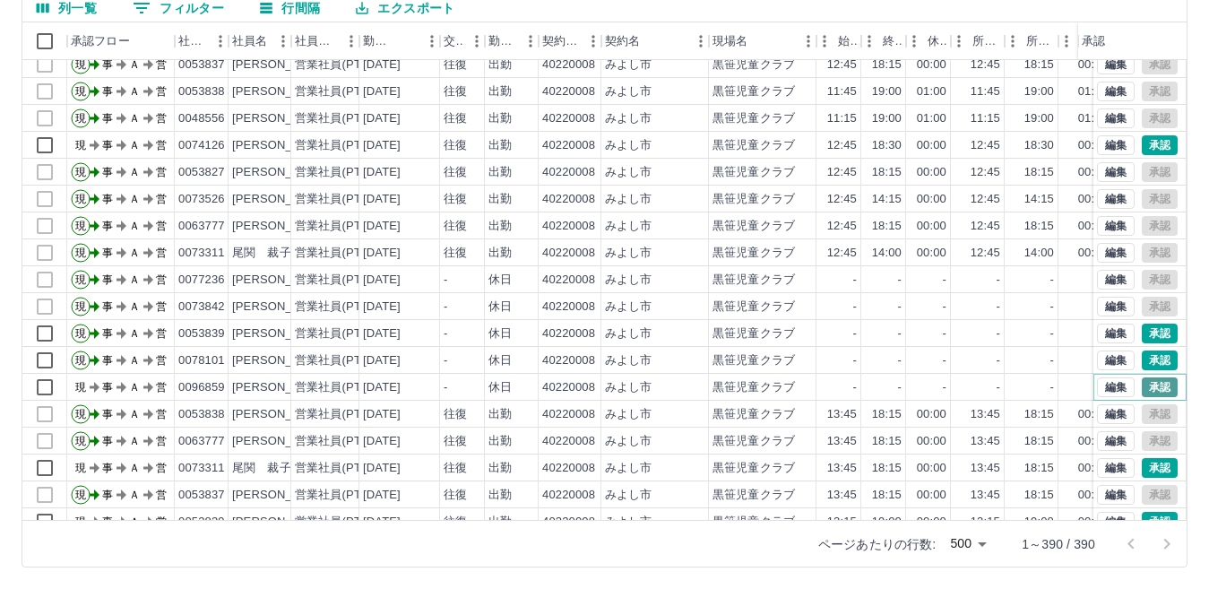
click at [1145, 382] on button "承認" at bounding box center [1160, 387] width 36 height 20
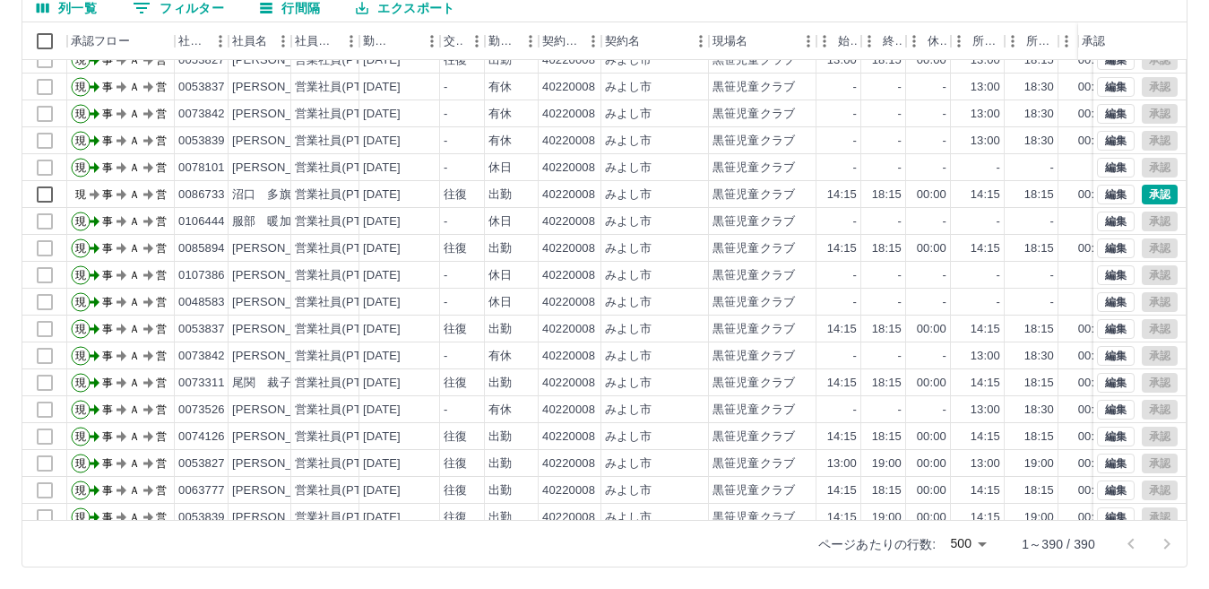
scroll to position [2331, 0]
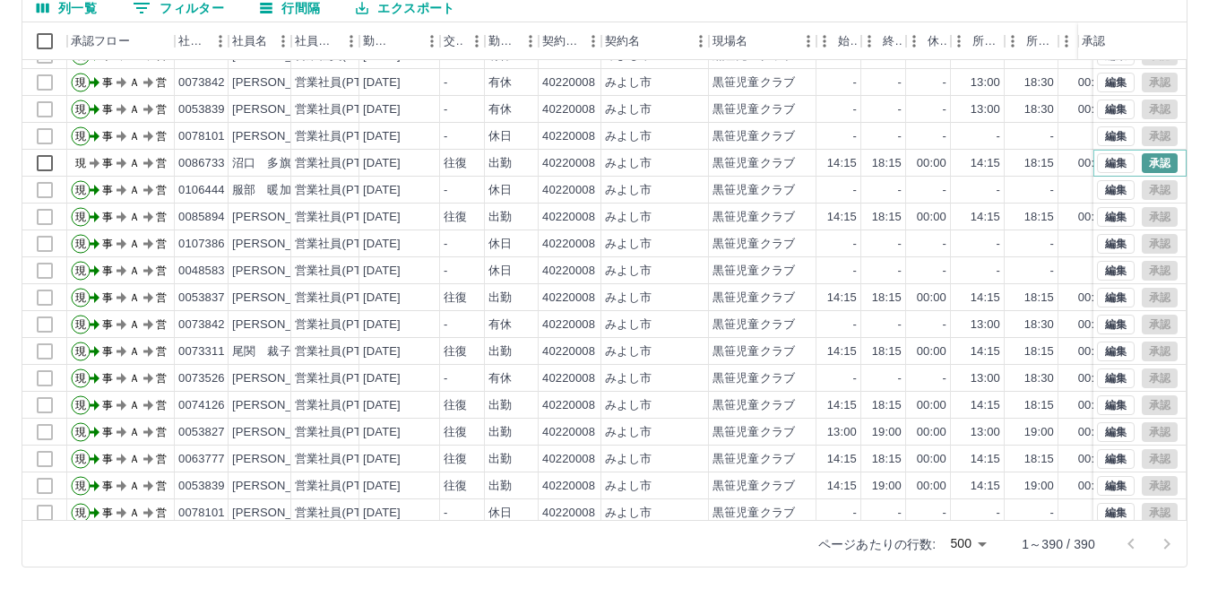
click at [1148, 158] on button "承認" at bounding box center [1160, 163] width 36 height 20
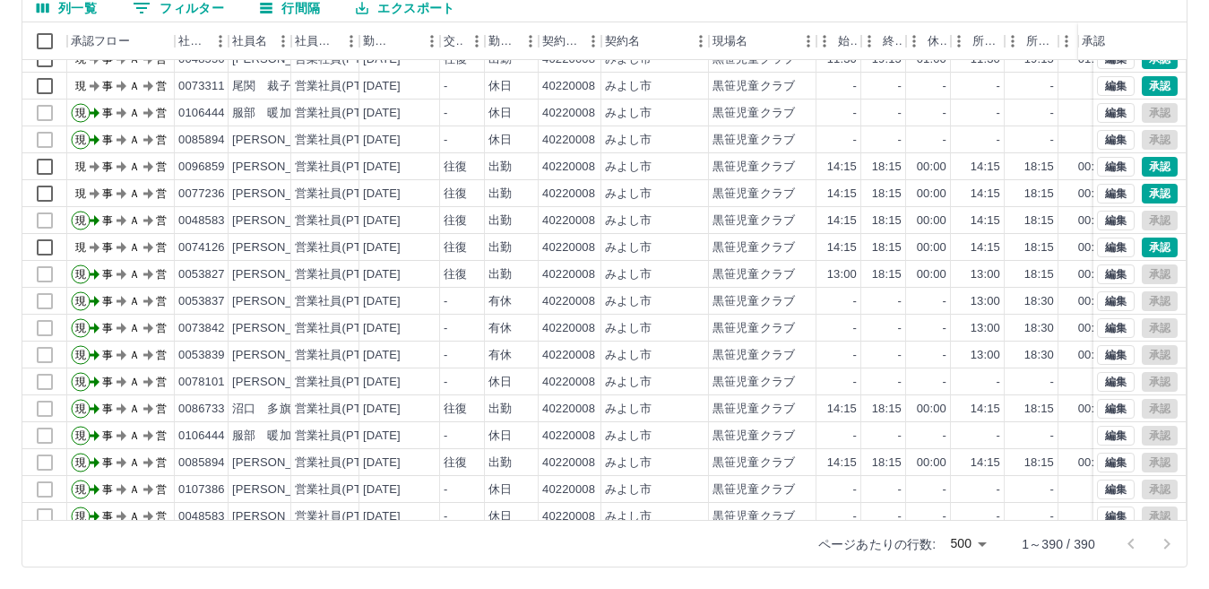
scroll to position [2062, 0]
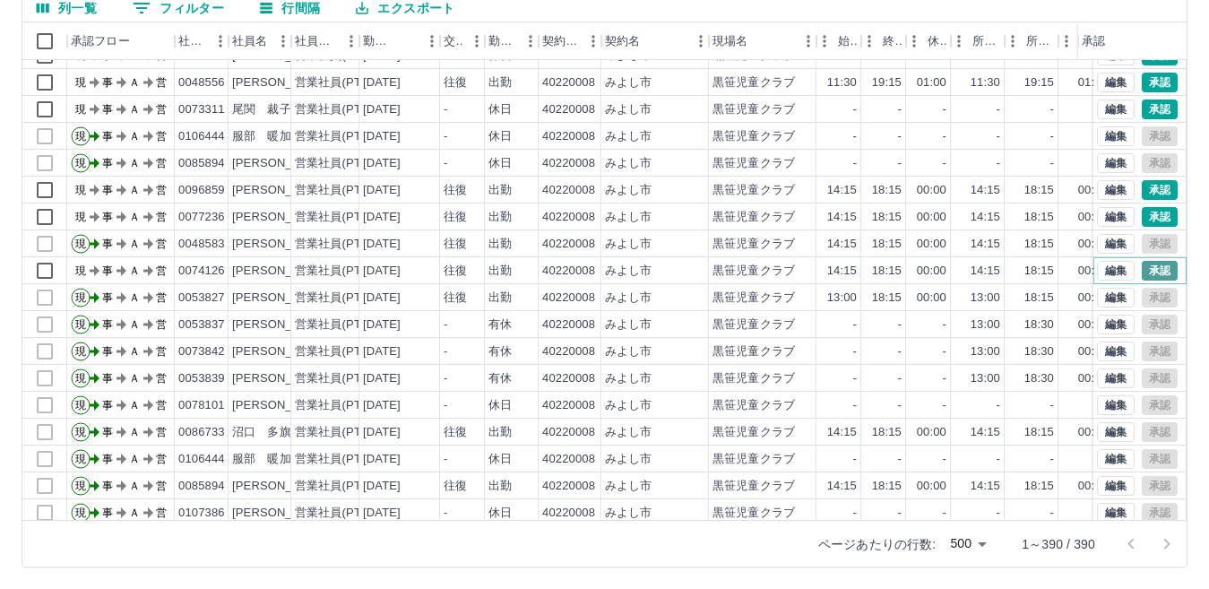
click at [1142, 269] on button "承認" at bounding box center [1160, 271] width 36 height 20
click at [1142, 213] on button "承認" at bounding box center [1160, 217] width 36 height 20
click at [1145, 186] on button "承認" at bounding box center [1160, 190] width 36 height 20
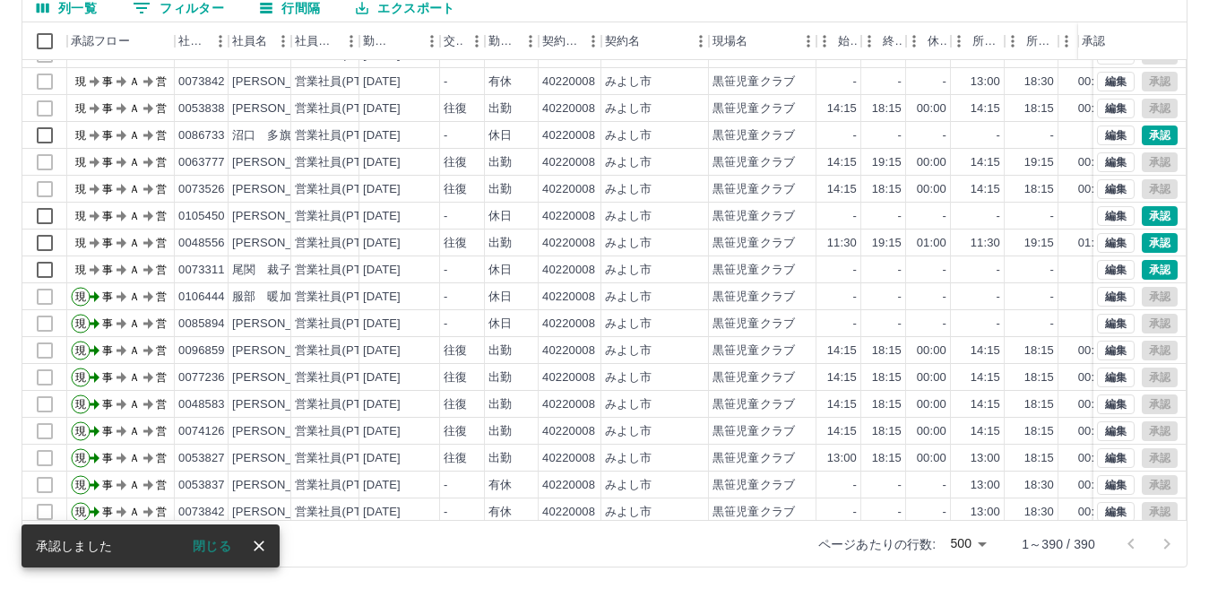
scroll to position [1820, 0]
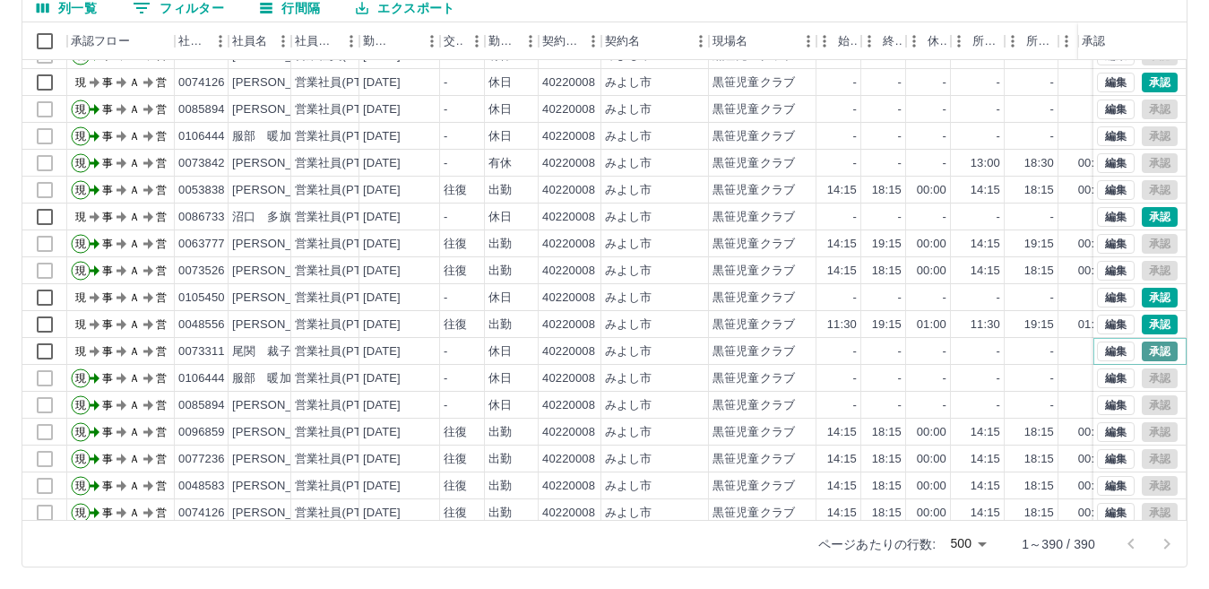
click at [1142, 355] on button "承認" at bounding box center [1160, 352] width 36 height 20
click at [1142, 297] on button "承認" at bounding box center [1160, 298] width 36 height 20
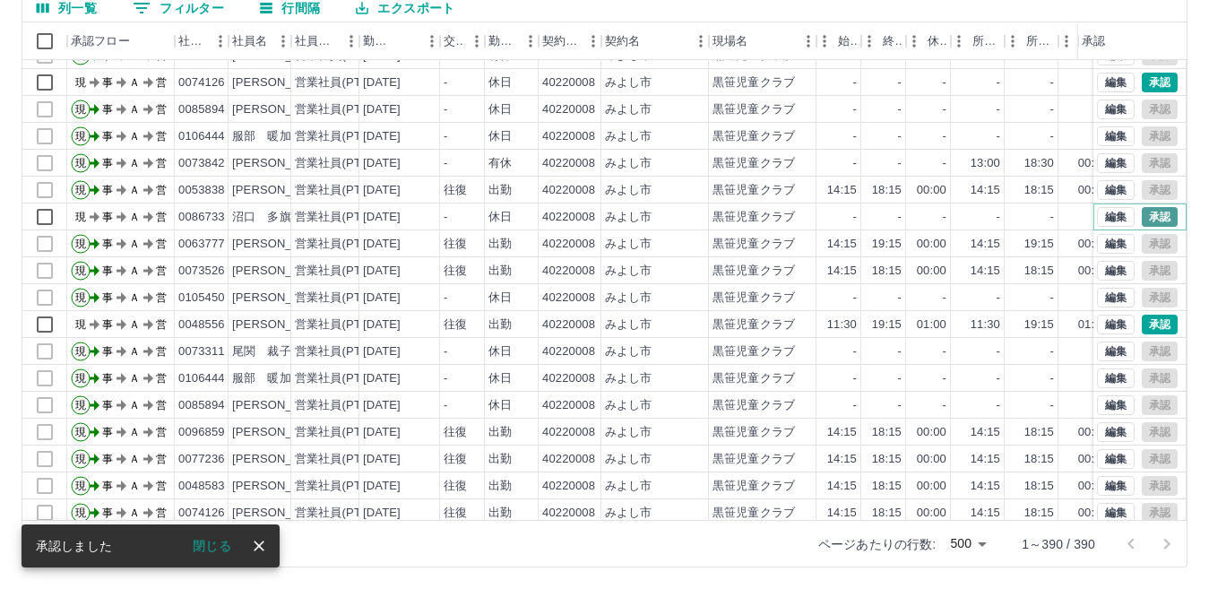
click at [1142, 214] on button "承認" at bounding box center [1160, 217] width 36 height 20
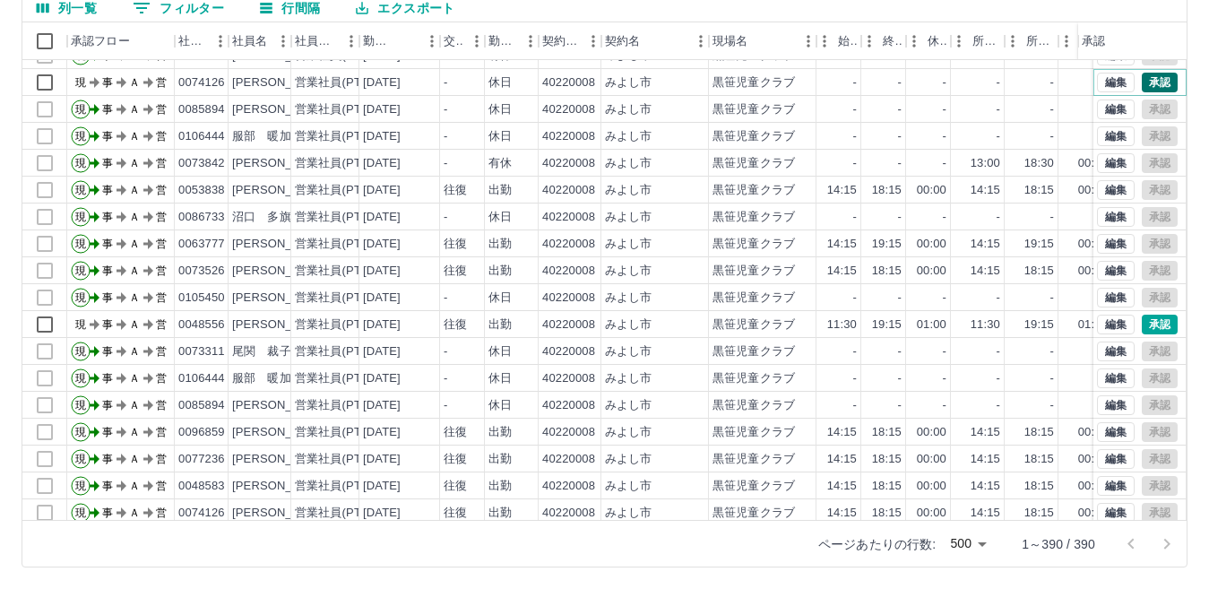
click at [1142, 78] on button "承認" at bounding box center [1160, 83] width 36 height 20
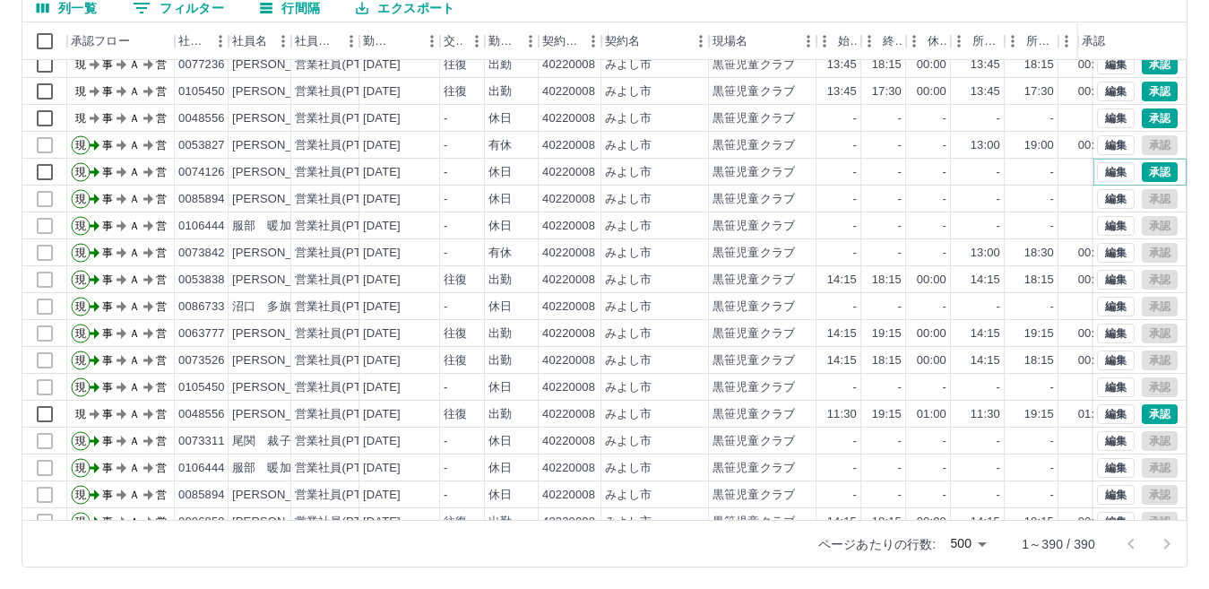
scroll to position [1641, 0]
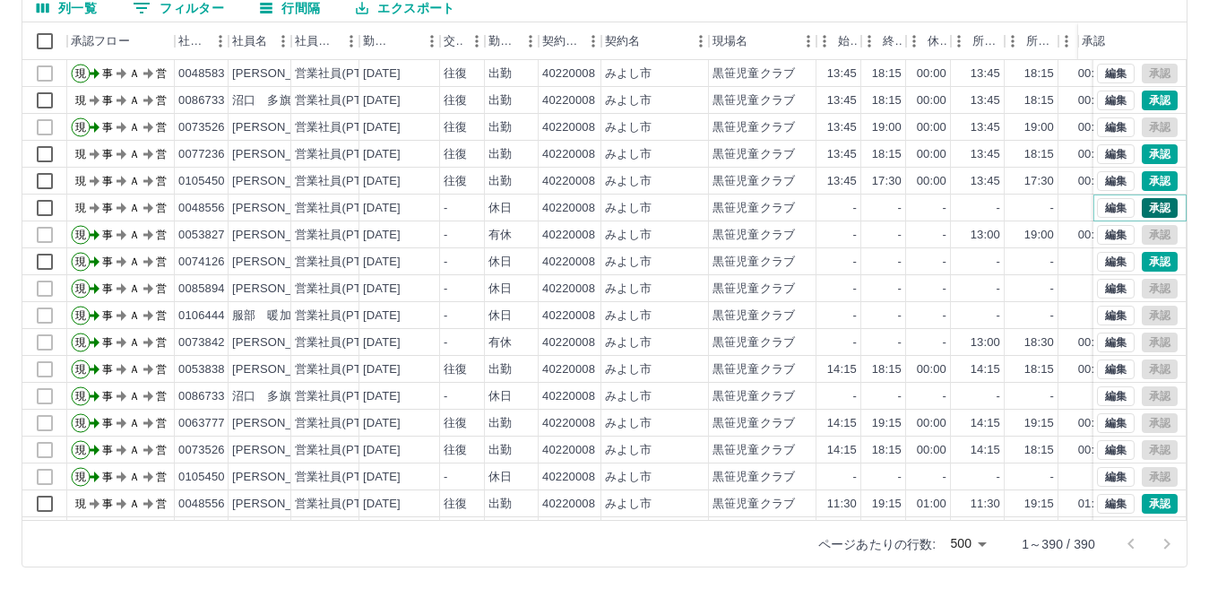
click at [1142, 203] on button "承認" at bounding box center [1160, 208] width 36 height 20
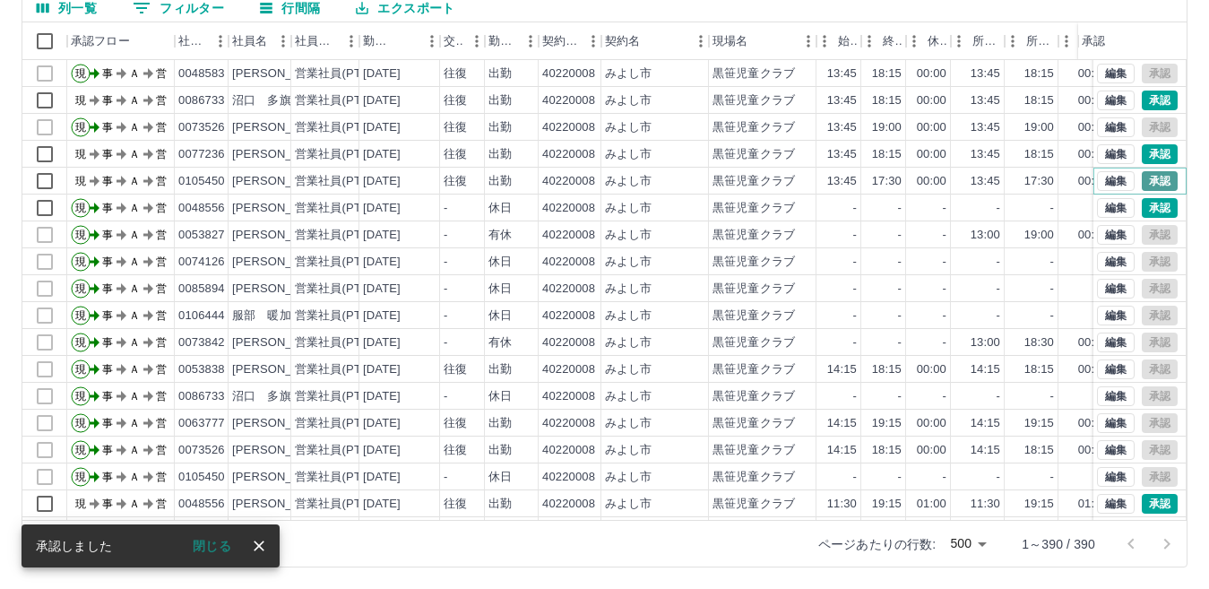
click at [1142, 176] on button "承認" at bounding box center [1160, 181] width 36 height 20
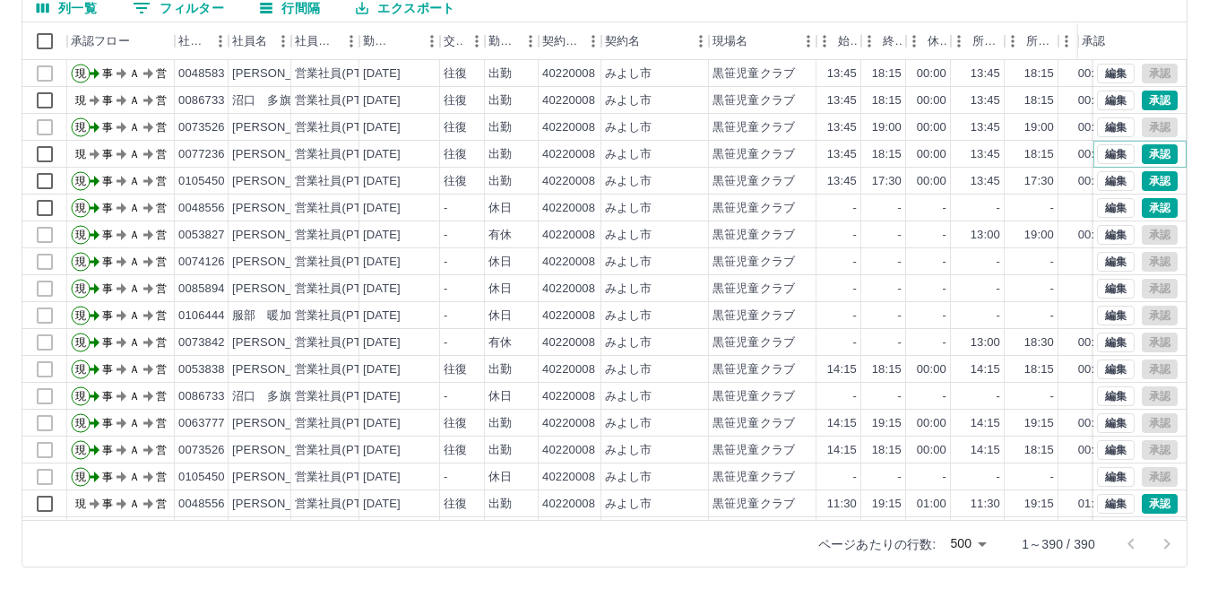
click at [1142, 155] on button "承認" at bounding box center [1160, 154] width 36 height 20
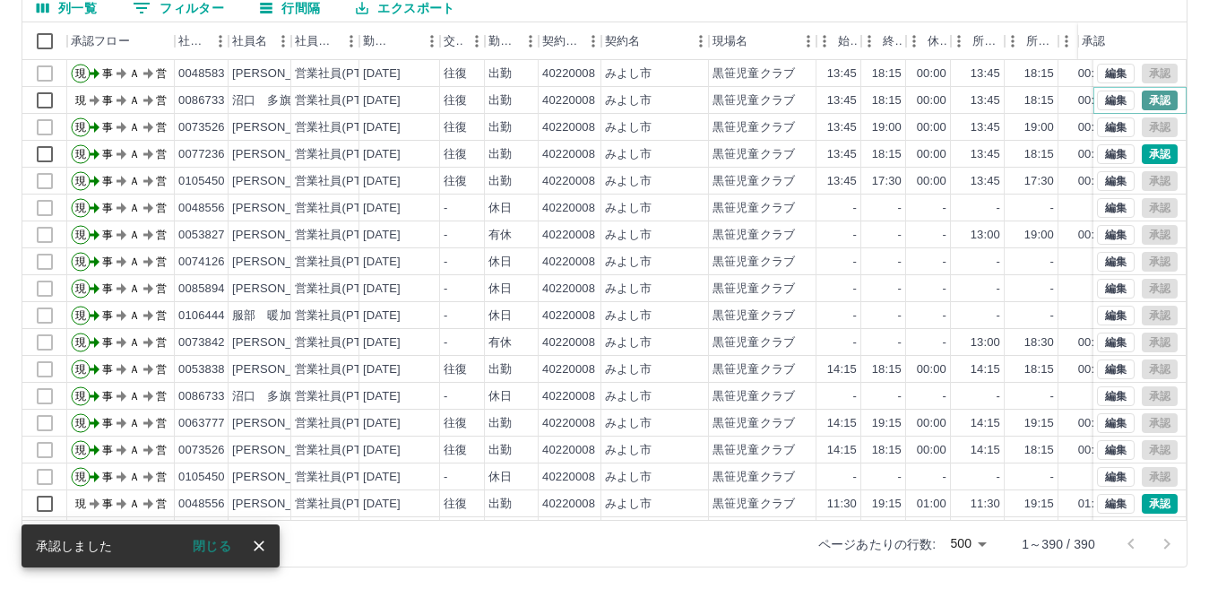
click at [1147, 94] on button "承認" at bounding box center [1160, 101] width 36 height 20
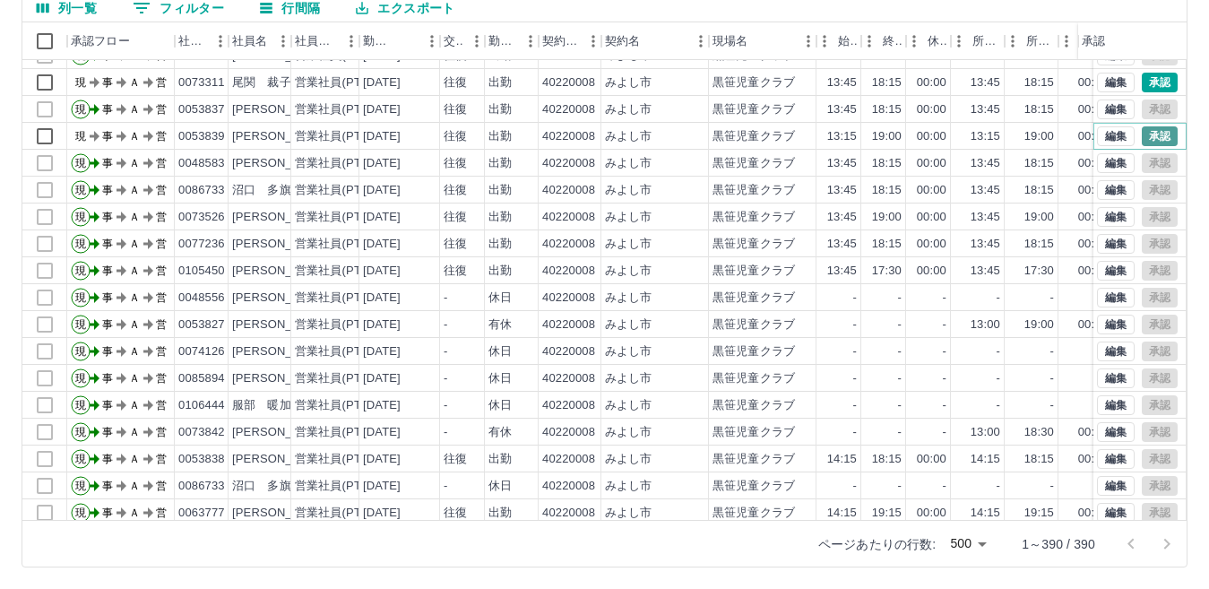
click at [1142, 134] on button "承認" at bounding box center [1160, 136] width 36 height 20
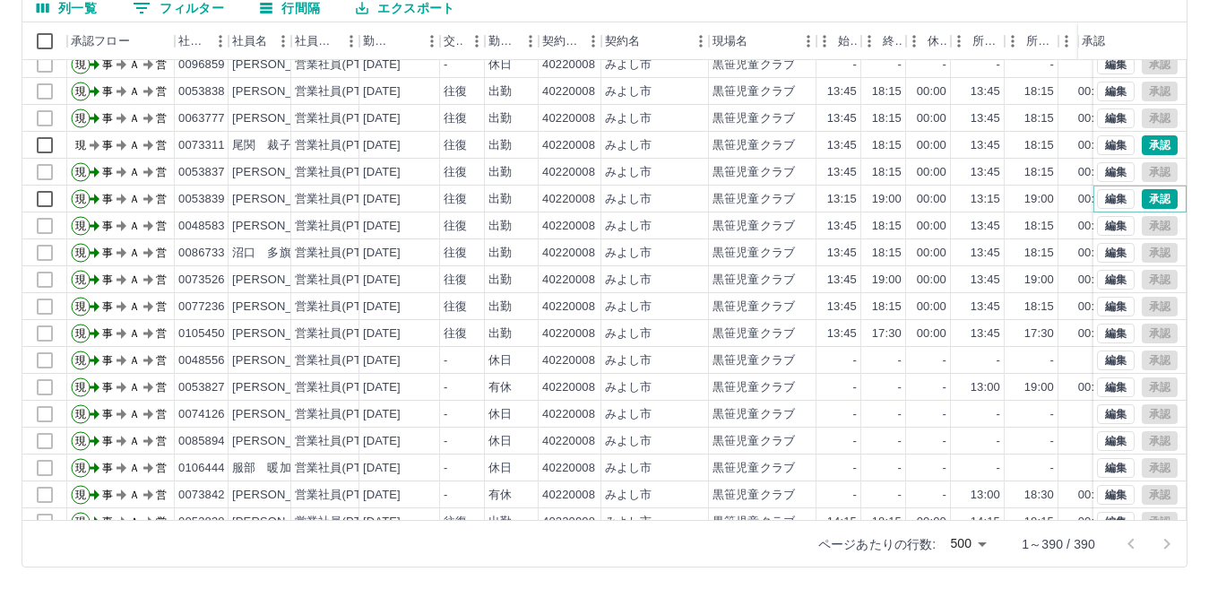
scroll to position [1461, 0]
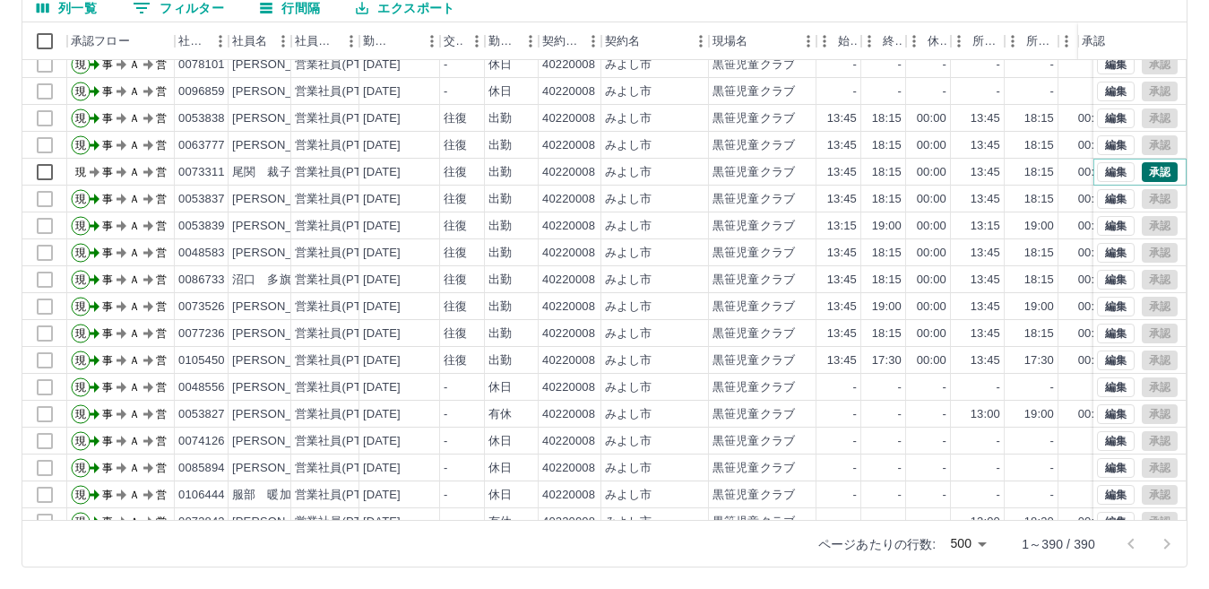
click at [1145, 169] on button "承認" at bounding box center [1160, 172] width 36 height 20
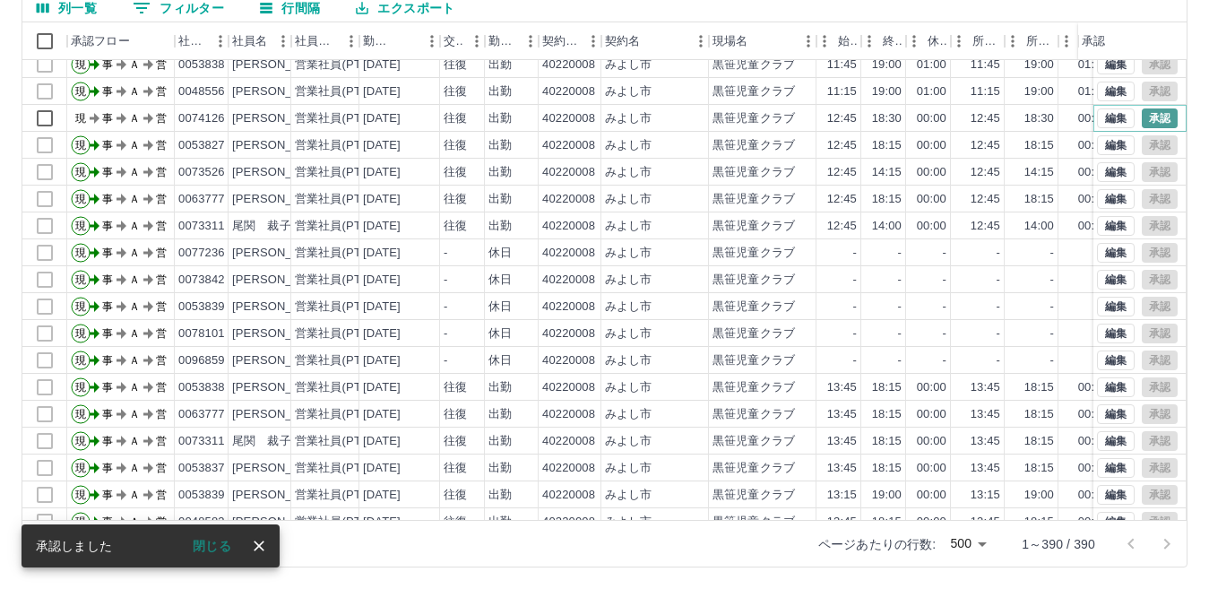
click at [1145, 119] on button "承認" at bounding box center [1160, 118] width 36 height 20
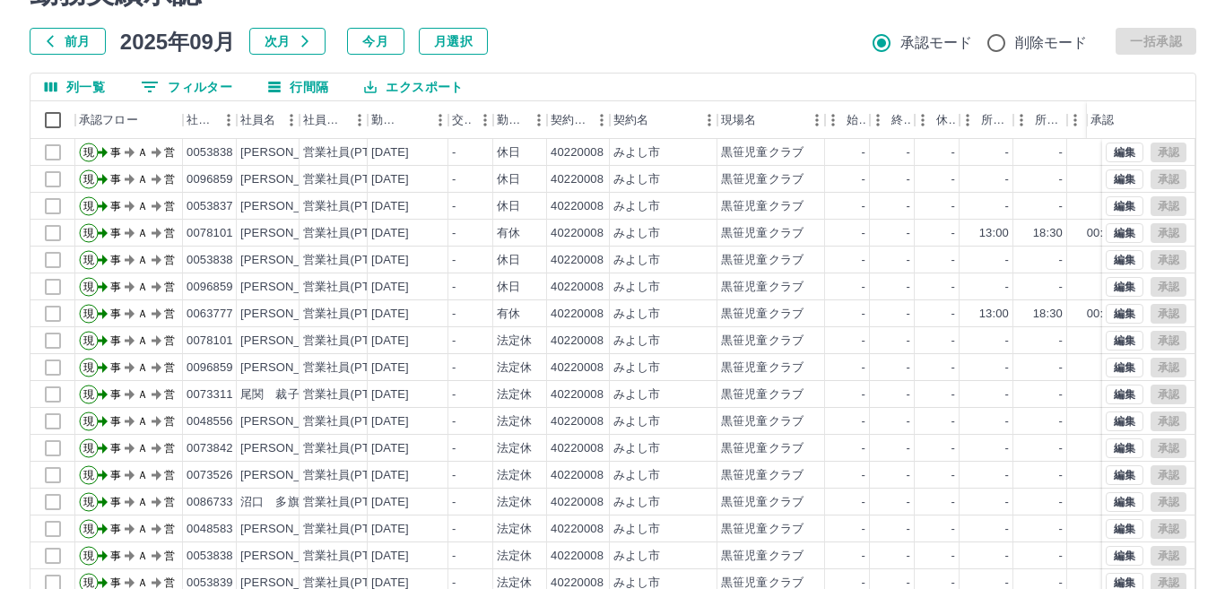
scroll to position [0, 0]
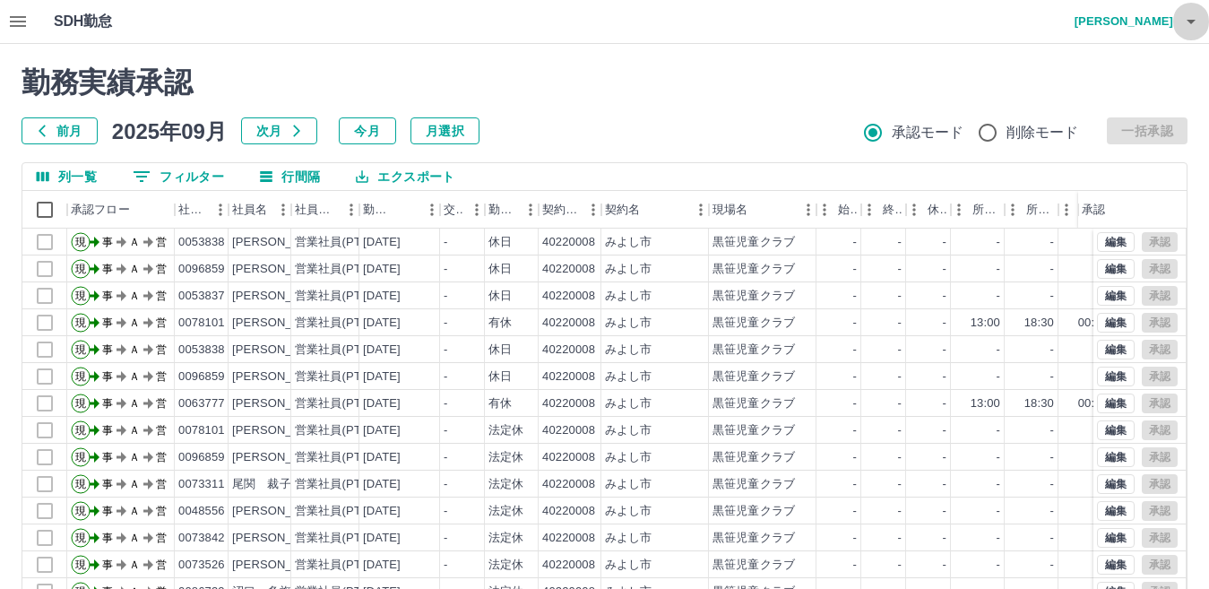
click at [1189, 21] on icon "button" at bounding box center [1191, 22] width 9 height 4
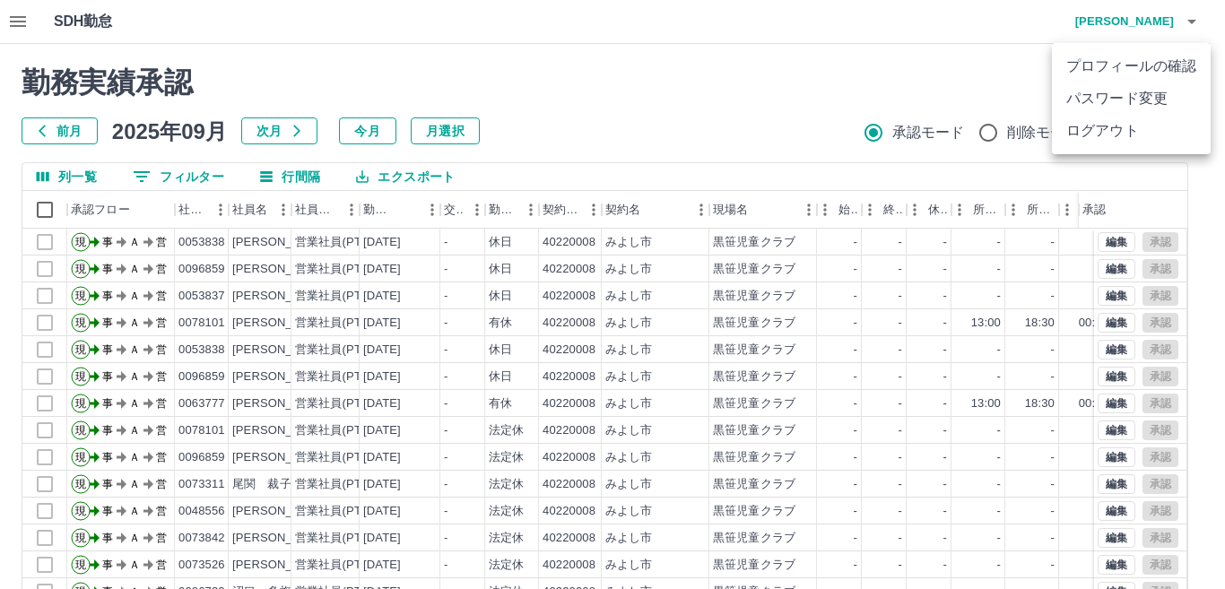
click at [1102, 129] on li "ログアウト" at bounding box center [1131, 131] width 159 height 32
